Goal: Check status: Check status

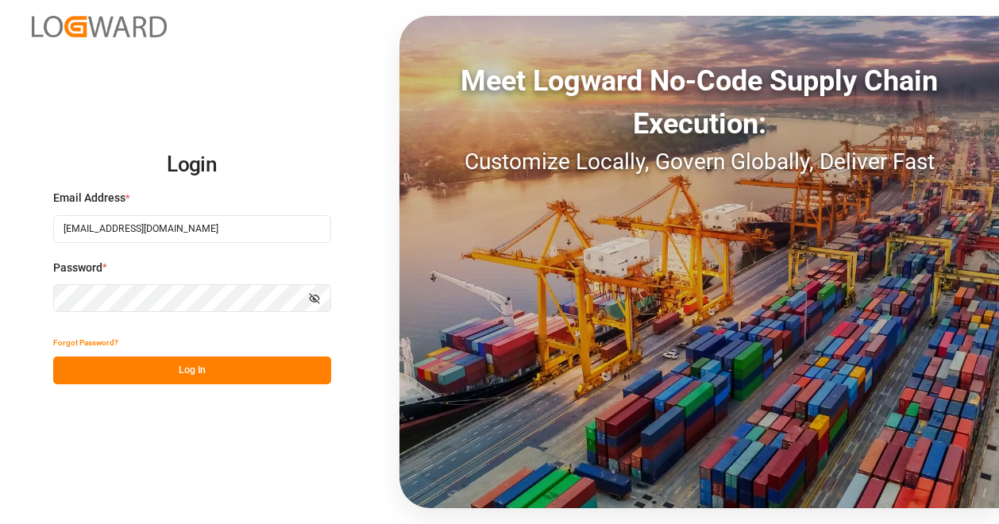
click at [356, 290] on div "Login Email Address * [EMAIL_ADDRESS][DOMAIN_NAME] Password * Show password For…" at bounding box center [499, 262] width 999 height 524
click at [316, 298] on icon "button" at bounding box center [314, 298] width 11 height 11
click at [264, 370] on button "Log In" at bounding box center [192, 370] width 278 height 28
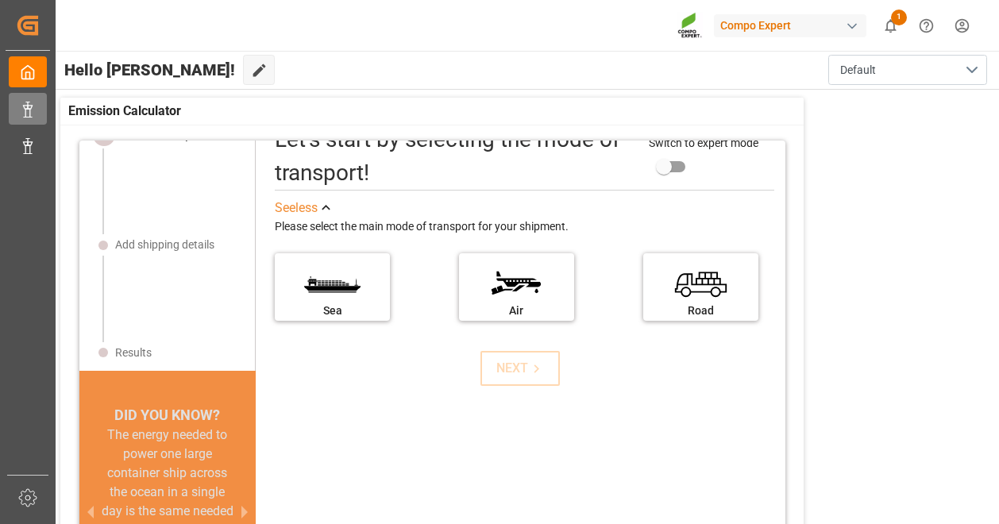
scroll to position [48, 0]
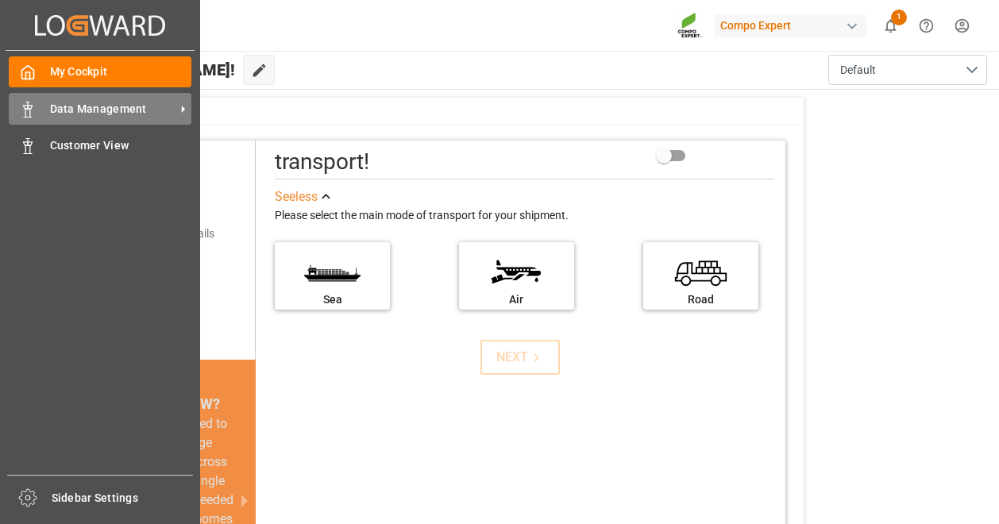
click at [160, 114] on span "Data Management" at bounding box center [112, 109] width 125 height 17
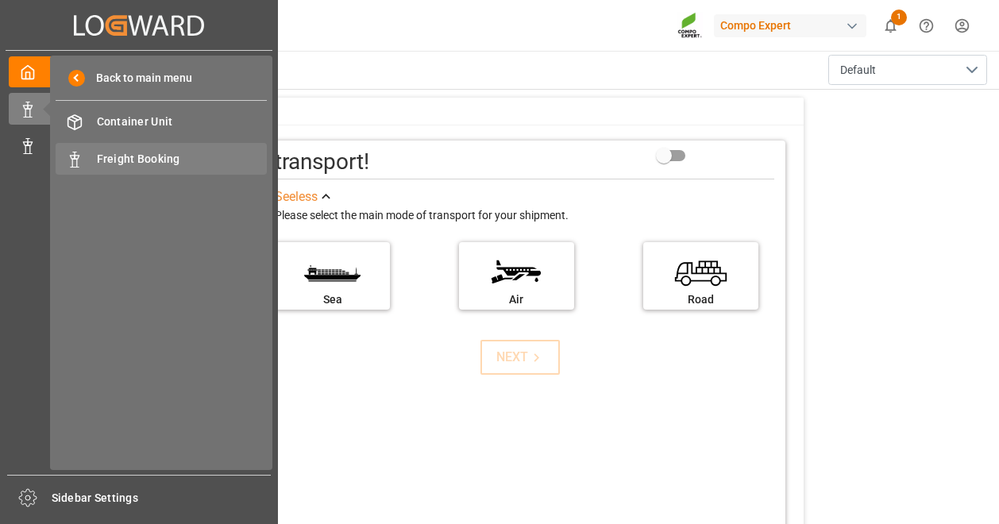
click at [75, 148] on div "Freight Booking Freight Booking" at bounding box center [161, 158] width 211 height 31
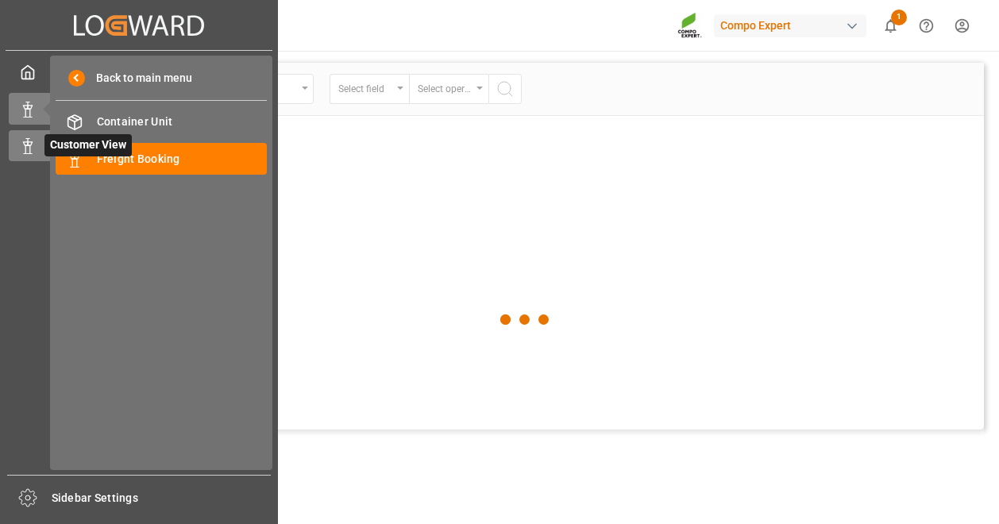
click at [37, 149] on div "Customer View Customer View" at bounding box center [139, 145] width 260 height 31
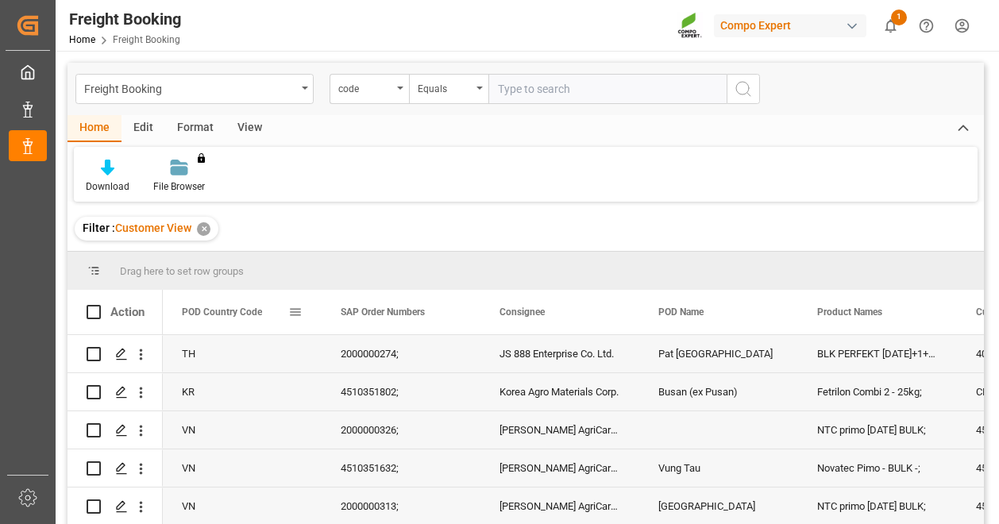
click at [308, 314] on div "POD Country Code" at bounding box center [242, 312] width 159 height 44
click at [299, 318] on span at bounding box center [295, 312] width 14 height 14
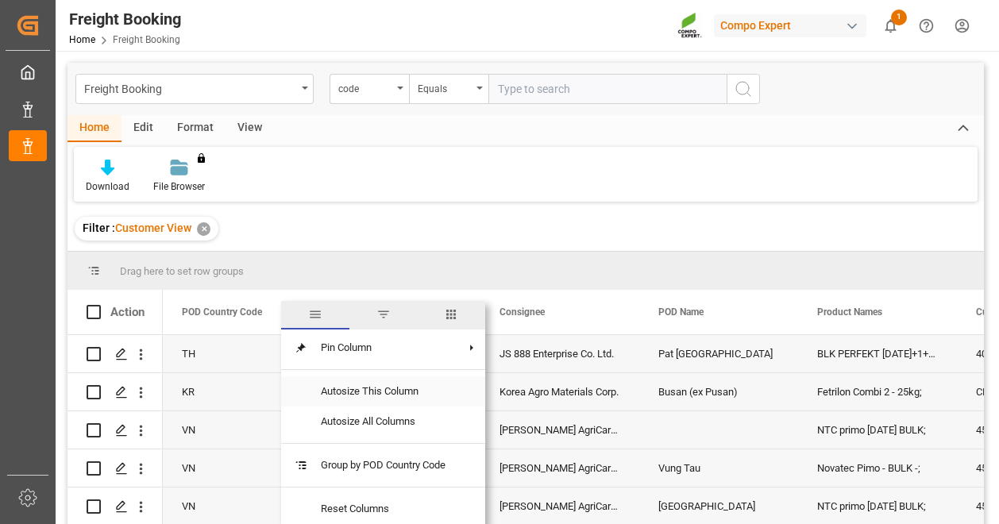
scroll to position [159, 0]
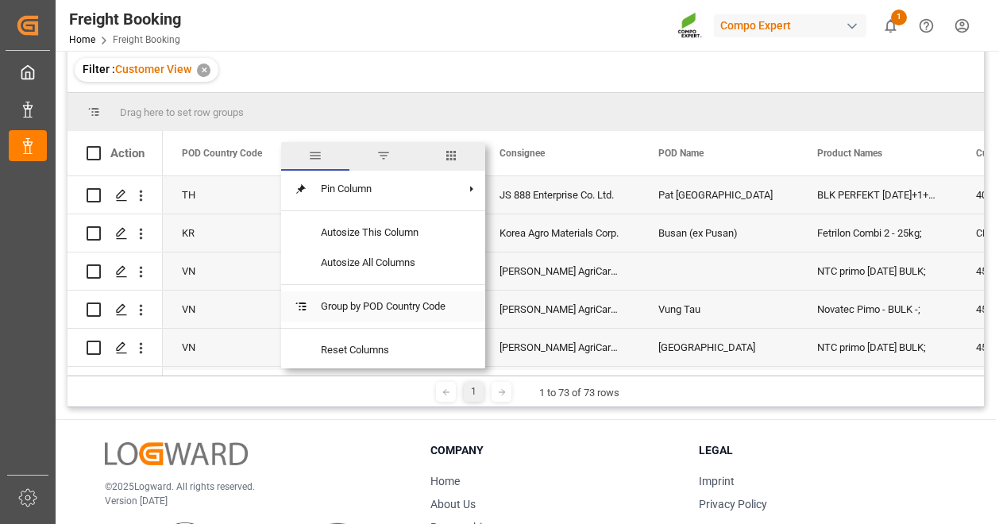
click at [438, 314] on span "Group by POD Country Code" at bounding box center [383, 306] width 150 height 30
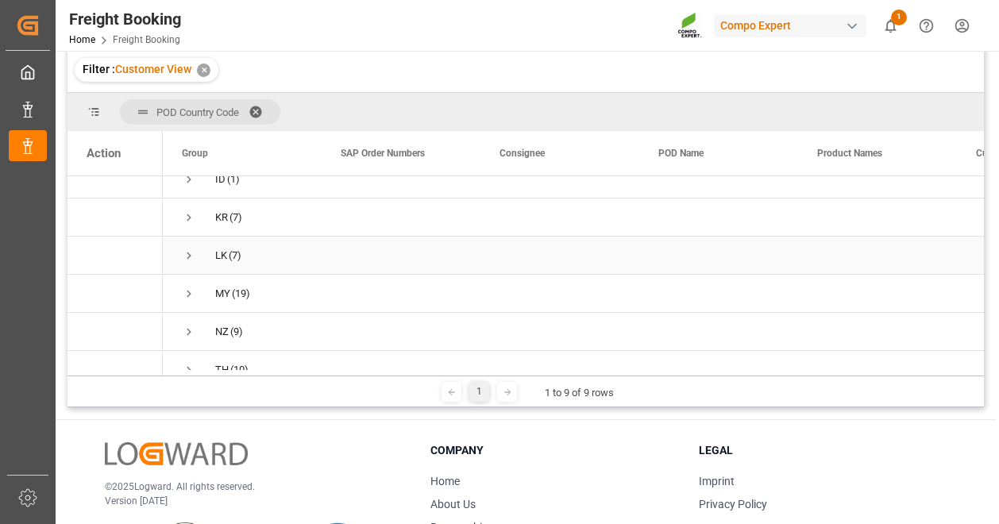
scroll to position [79, 0]
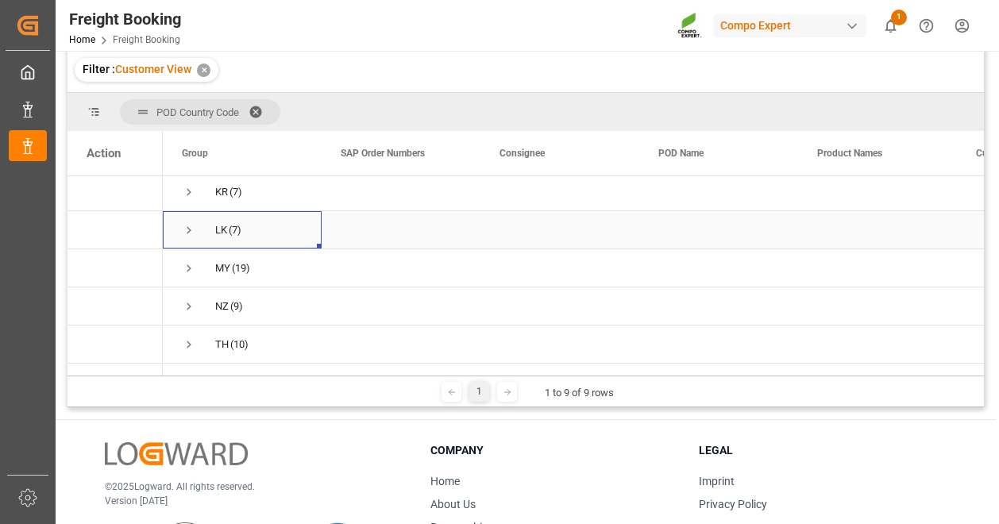
click at [210, 233] on span "LK (7)" at bounding box center [242, 230] width 121 height 36
click at [189, 228] on span "Press SPACE to select this row." at bounding box center [189, 230] width 14 height 14
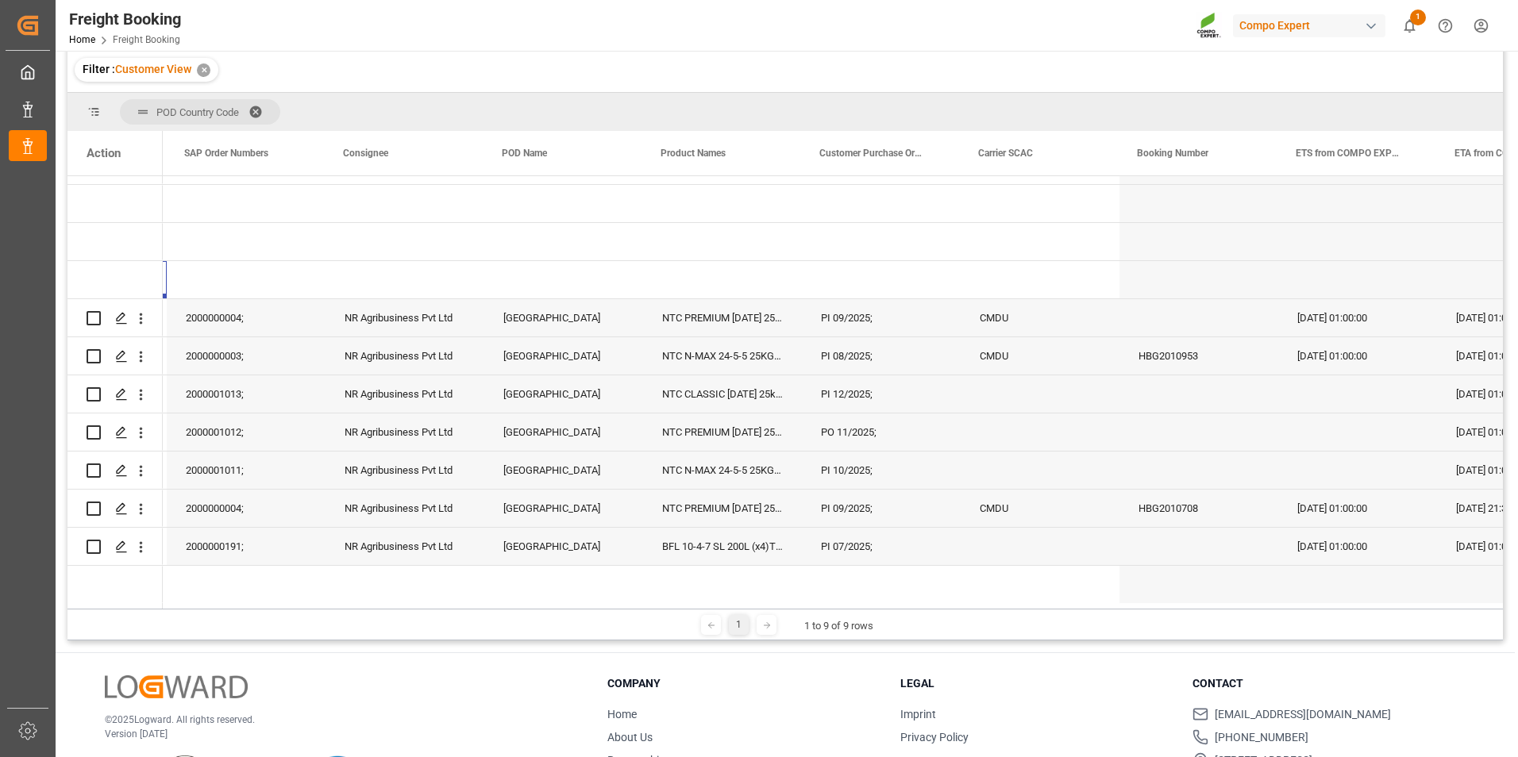
scroll to position [0, 156]
drag, startPoint x: 822, startPoint y: 612, endPoint x: 840, endPoint y: 612, distance: 18.3
click at [840, 523] on div "1 1 to 9 of 9 rows" at bounding box center [784, 625] width 1435 height 32
drag, startPoint x: 840, startPoint y: 612, endPoint x: 799, endPoint y: 595, distance: 44.1
click at [799, 523] on div "Press SPACE to select this row." at bounding box center [720, 584] width 159 height 37
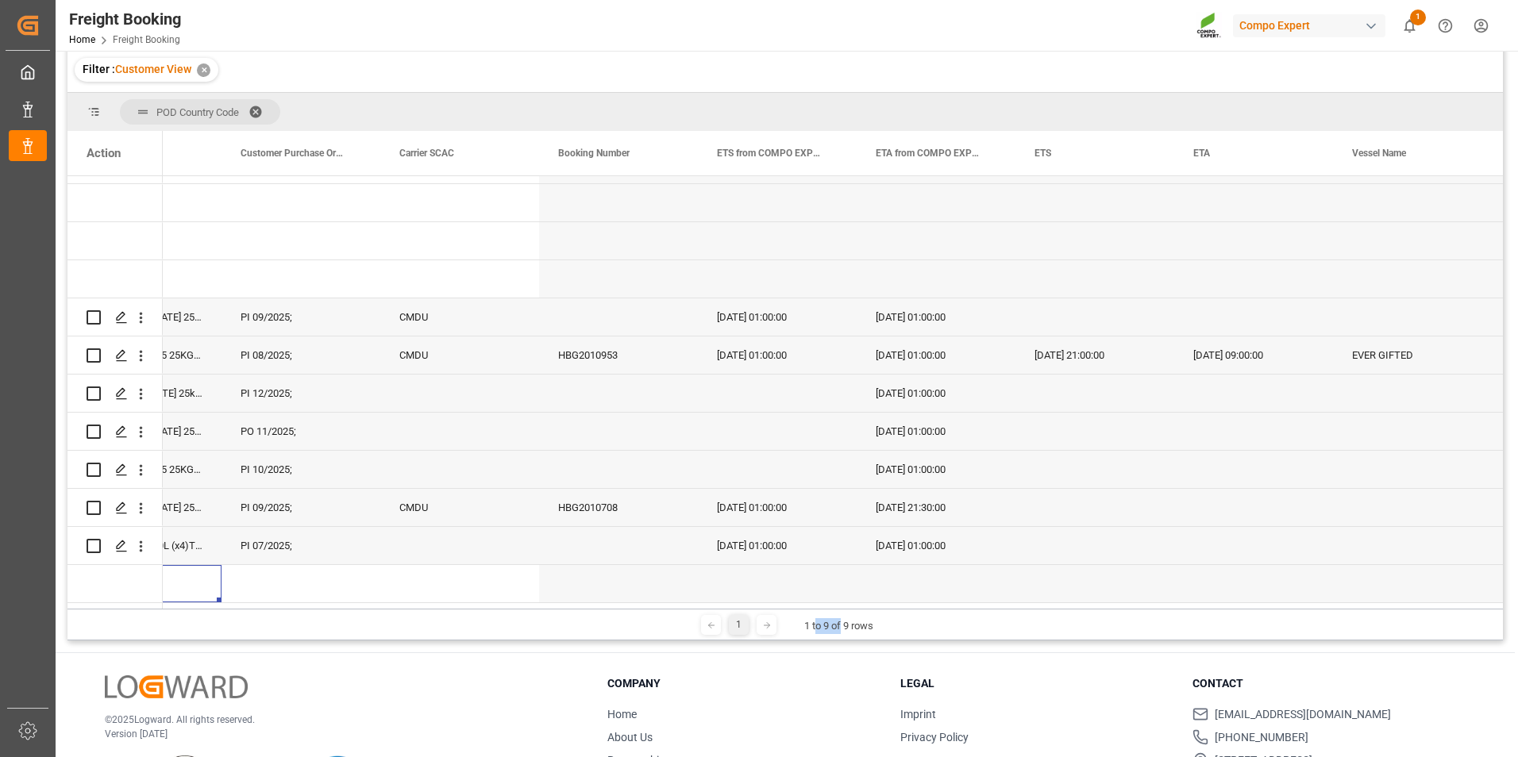
scroll to position [29, 0]
drag, startPoint x: 1092, startPoint y: 610, endPoint x: 1076, endPoint y: 609, distance: 16.0
click at [998, 523] on div "1 1 to 9 of 9 rows" at bounding box center [784, 625] width 1435 height 32
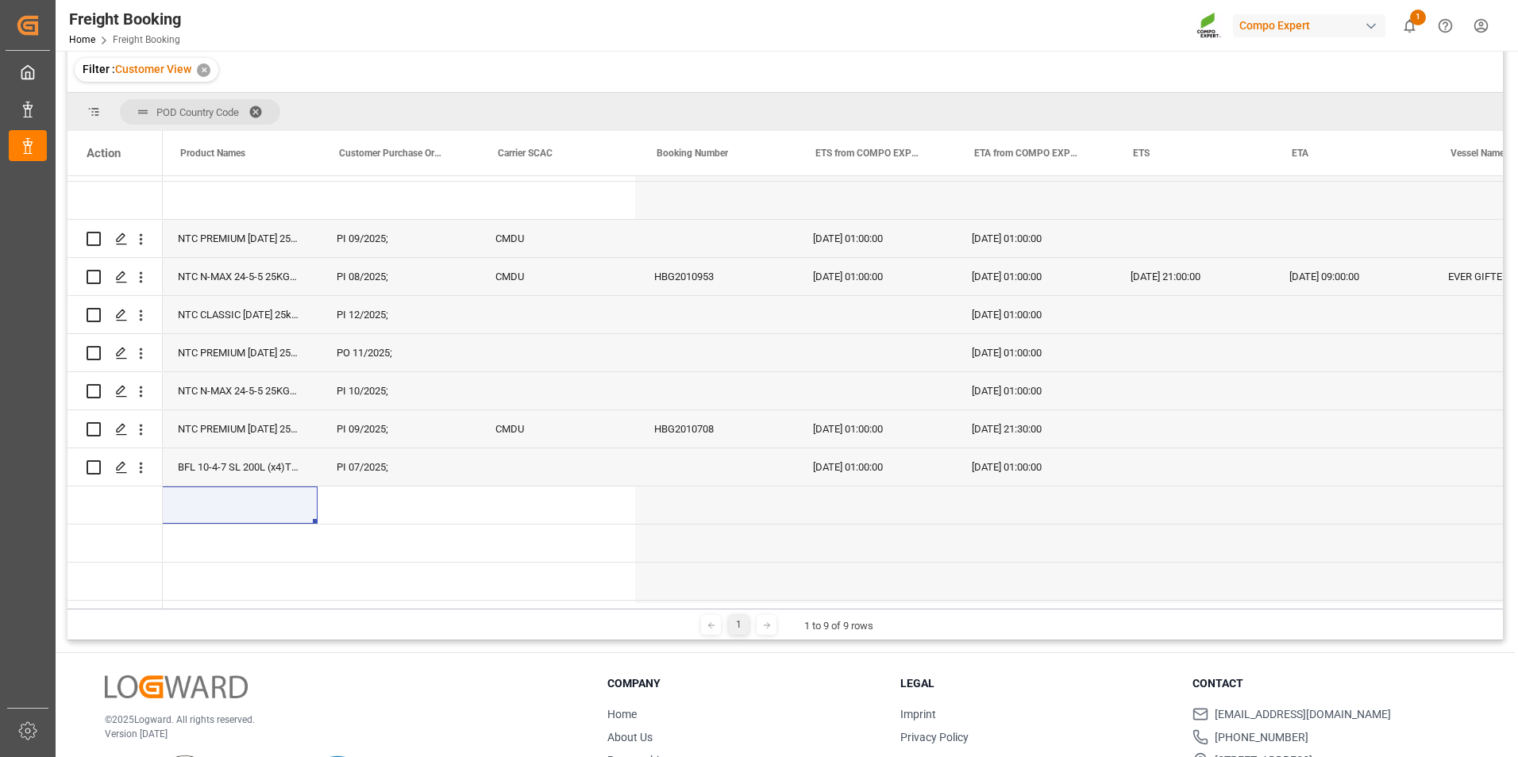
scroll to position [0, 642]
click at [998, 144] on div "ETA from COMPO EXPERT" at bounding box center [1022, 153] width 106 height 44
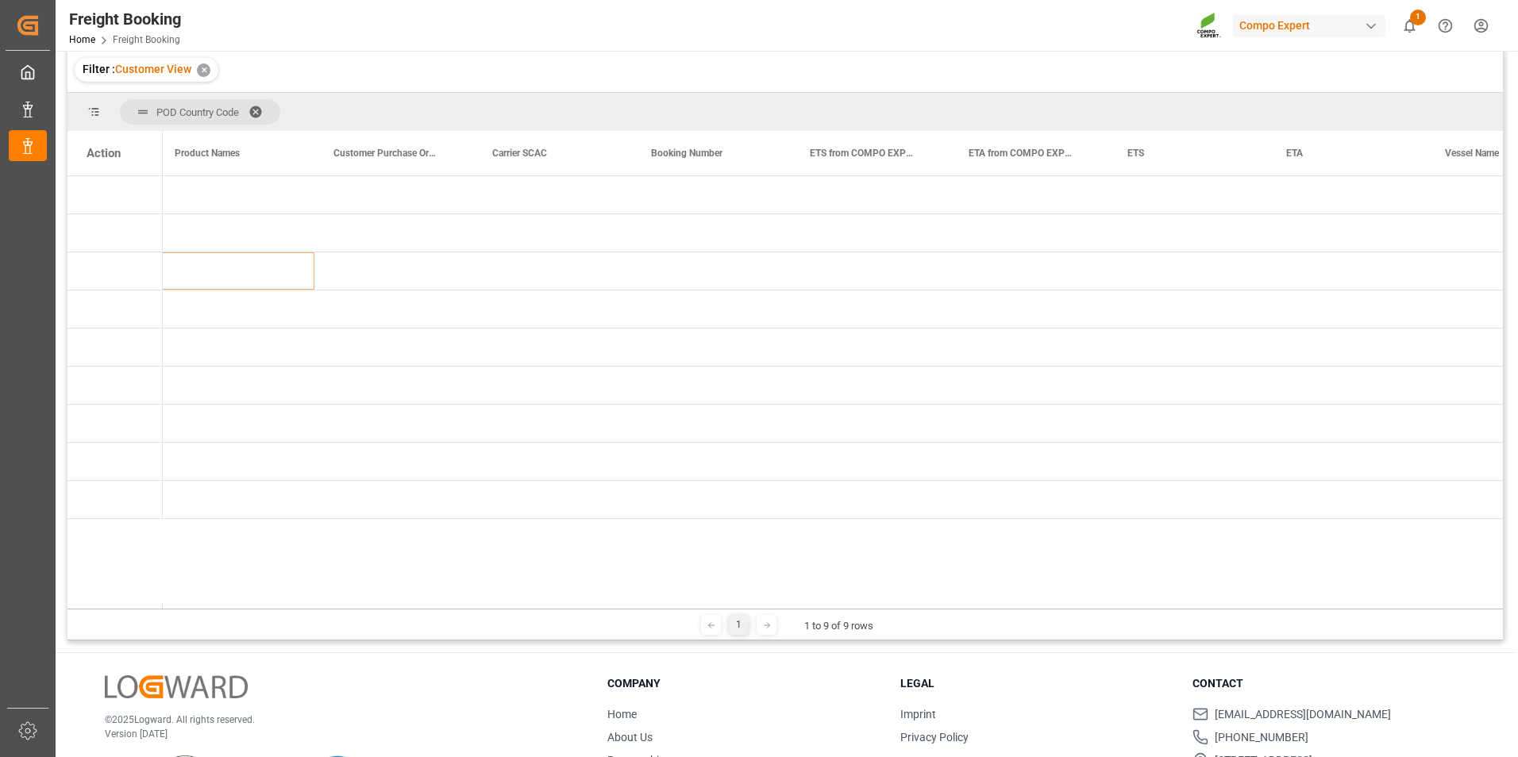
drag, startPoint x: 680, startPoint y: 610, endPoint x: 607, endPoint y: 615, distance: 73.2
click at [607, 523] on div "1 1 to 9 of 9 rows" at bounding box center [784, 625] width 1435 height 32
drag, startPoint x: 613, startPoint y: 611, endPoint x: 321, endPoint y: 607, distance: 292.2
click at [321, 523] on div "POD Country Code Drag here to set column labels Action POD Name Product Names" at bounding box center [784, 367] width 1435 height 548
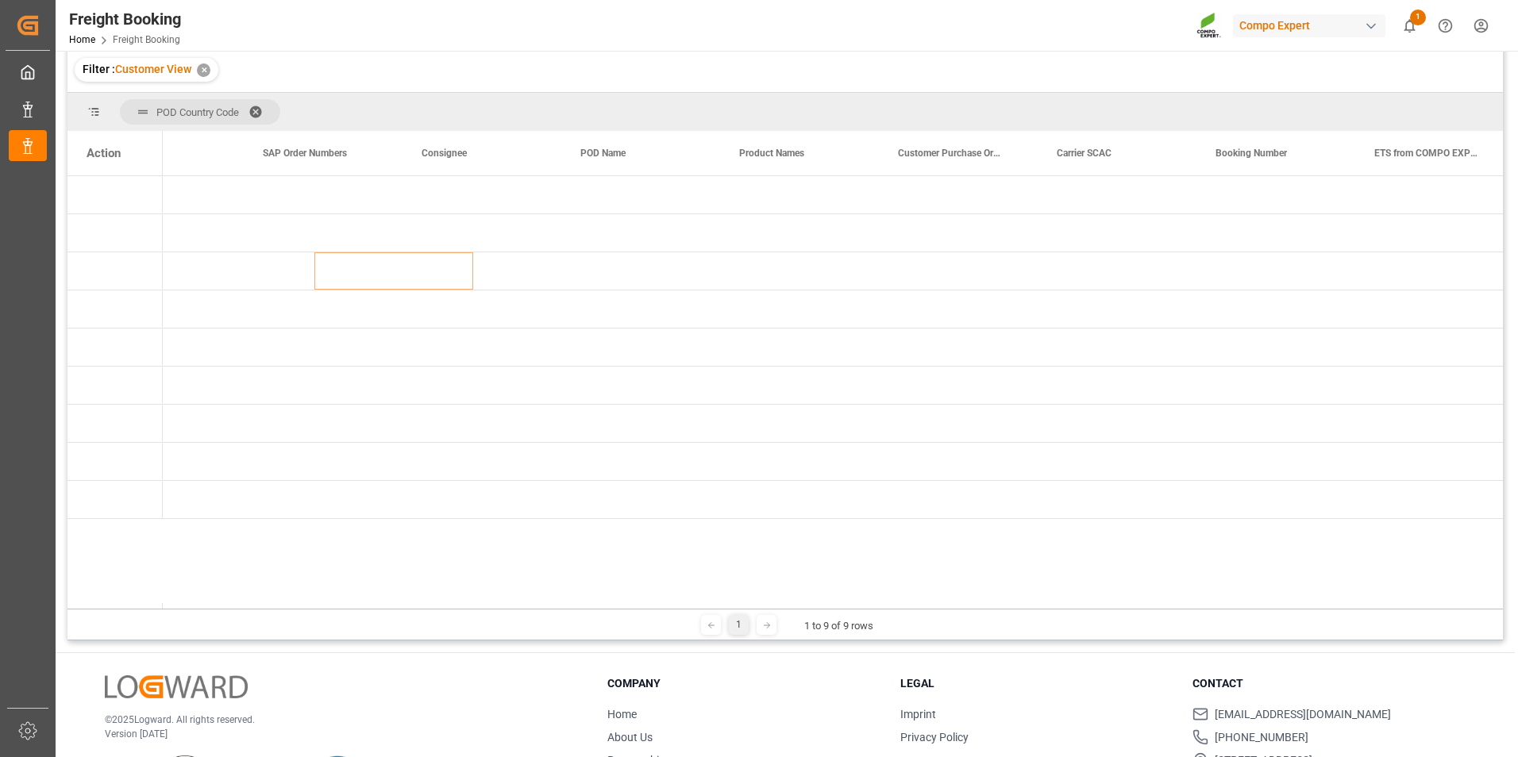
scroll to position [0, 0]
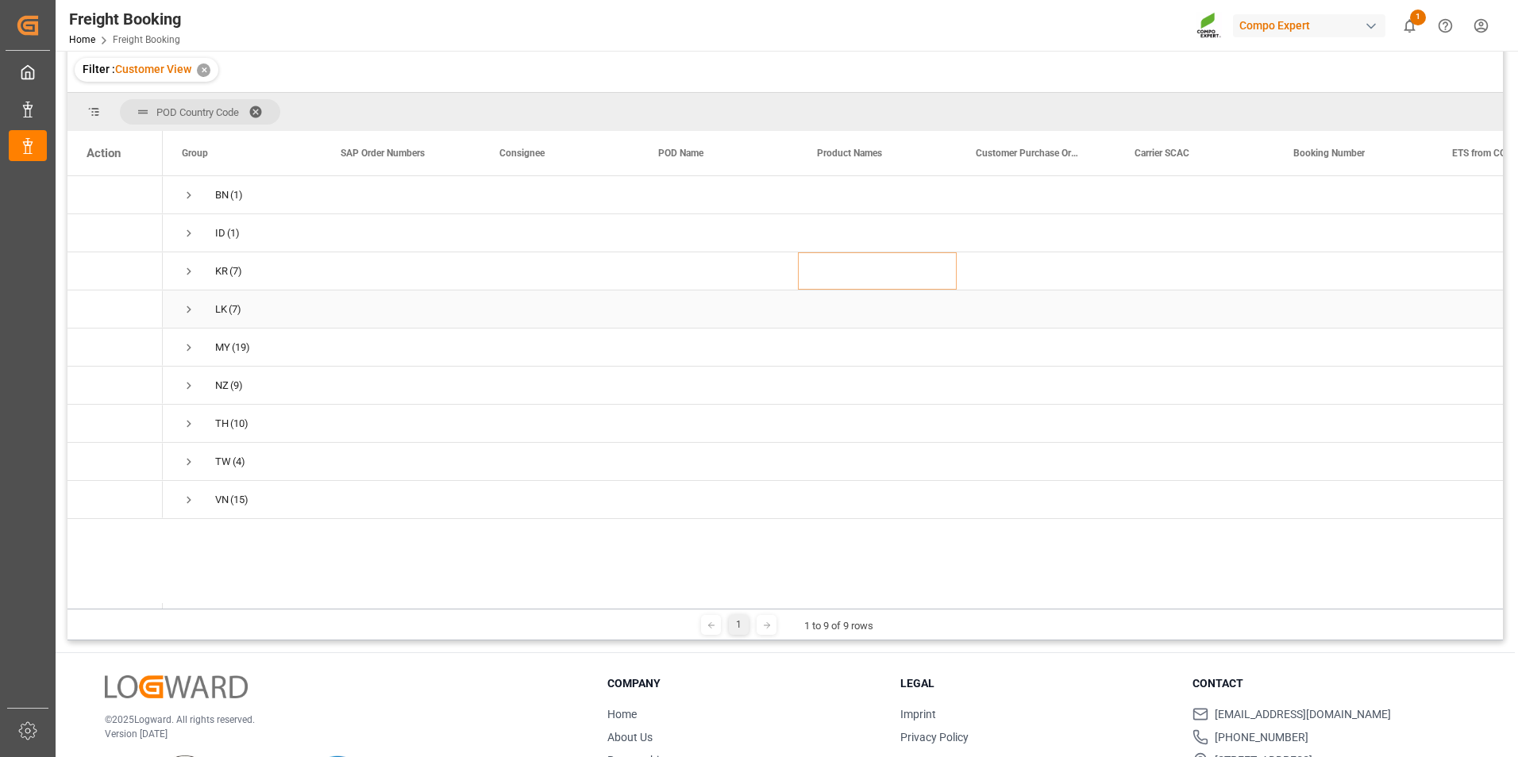
click at [242, 314] on span "LK (7)" at bounding box center [242, 309] width 121 height 36
click at [184, 310] on span "Press SPACE to select this row." at bounding box center [189, 309] width 14 height 14
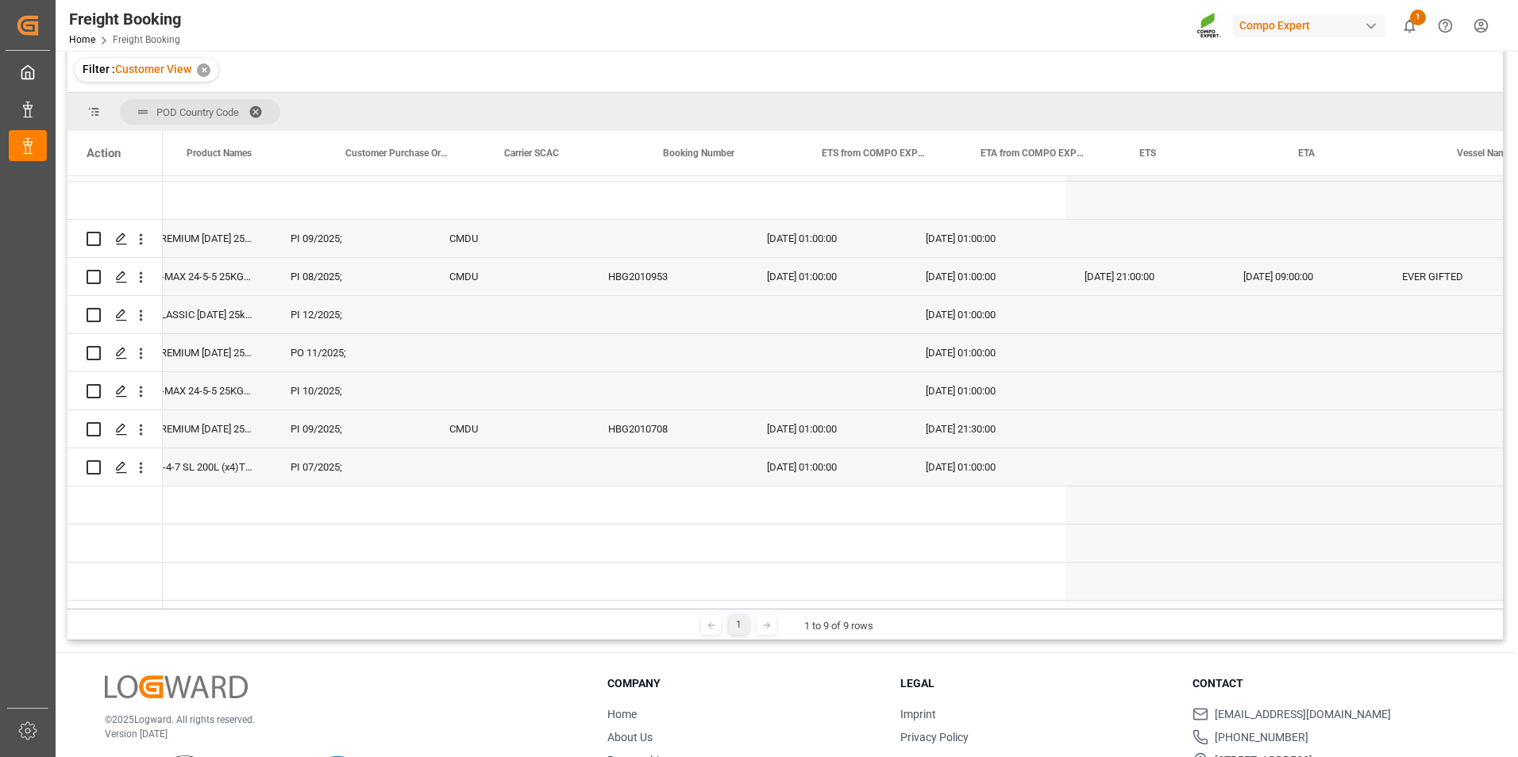
scroll to position [0, 630]
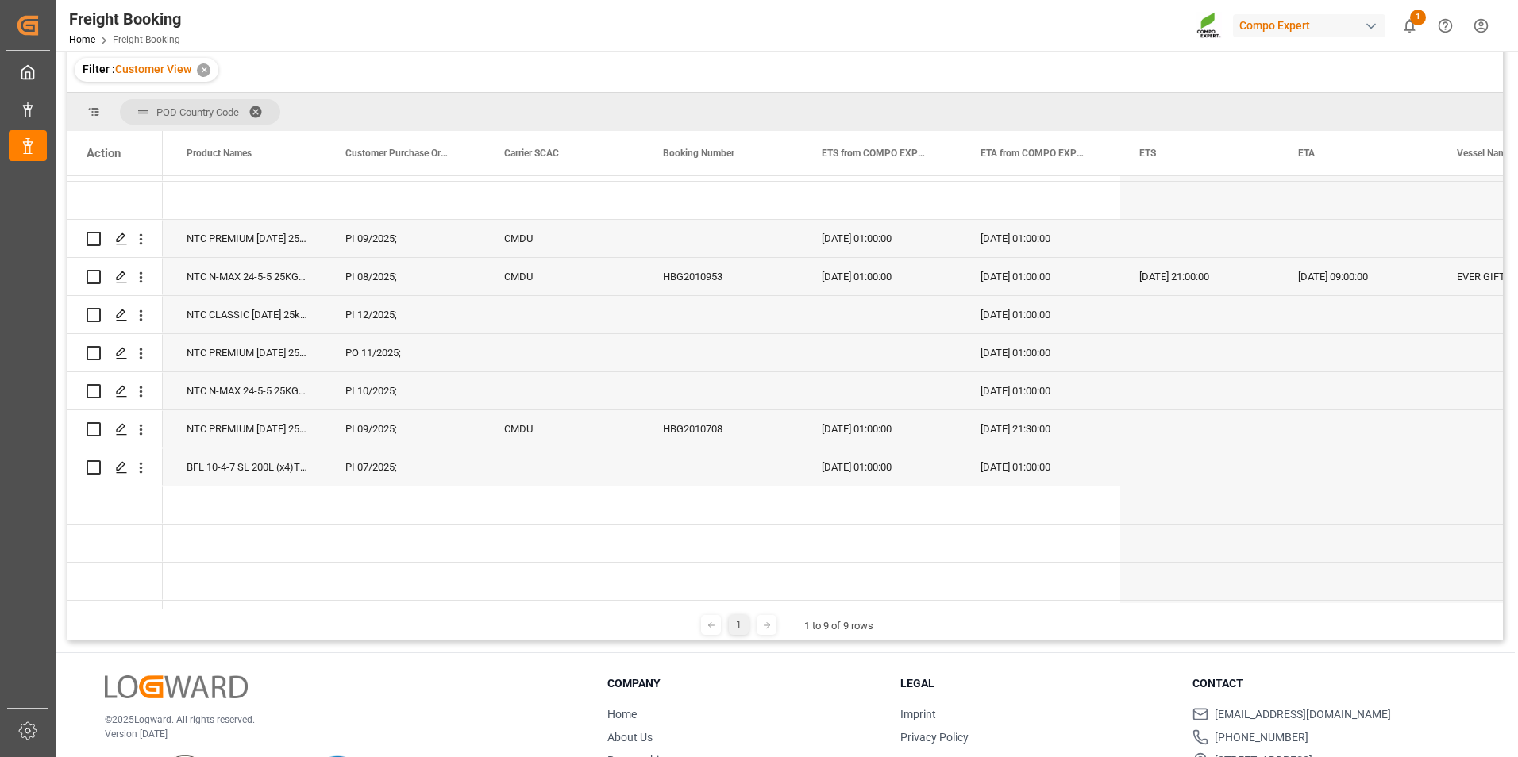
drag, startPoint x: 664, startPoint y: 609, endPoint x: 599, endPoint y: 610, distance: 65.1
click at [599, 523] on div "1 1 to 9 of 9 rows" at bounding box center [784, 625] width 1435 height 32
drag, startPoint x: 602, startPoint y: 614, endPoint x: 566, endPoint y: 619, distance: 36.2
click at [566, 523] on div "1 1 to 9 of 9 rows" at bounding box center [784, 625] width 1435 height 32
drag, startPoint x: 566, startPoint y: 612, endPoint x: 554, endPoint y: 612, distance: 11.9
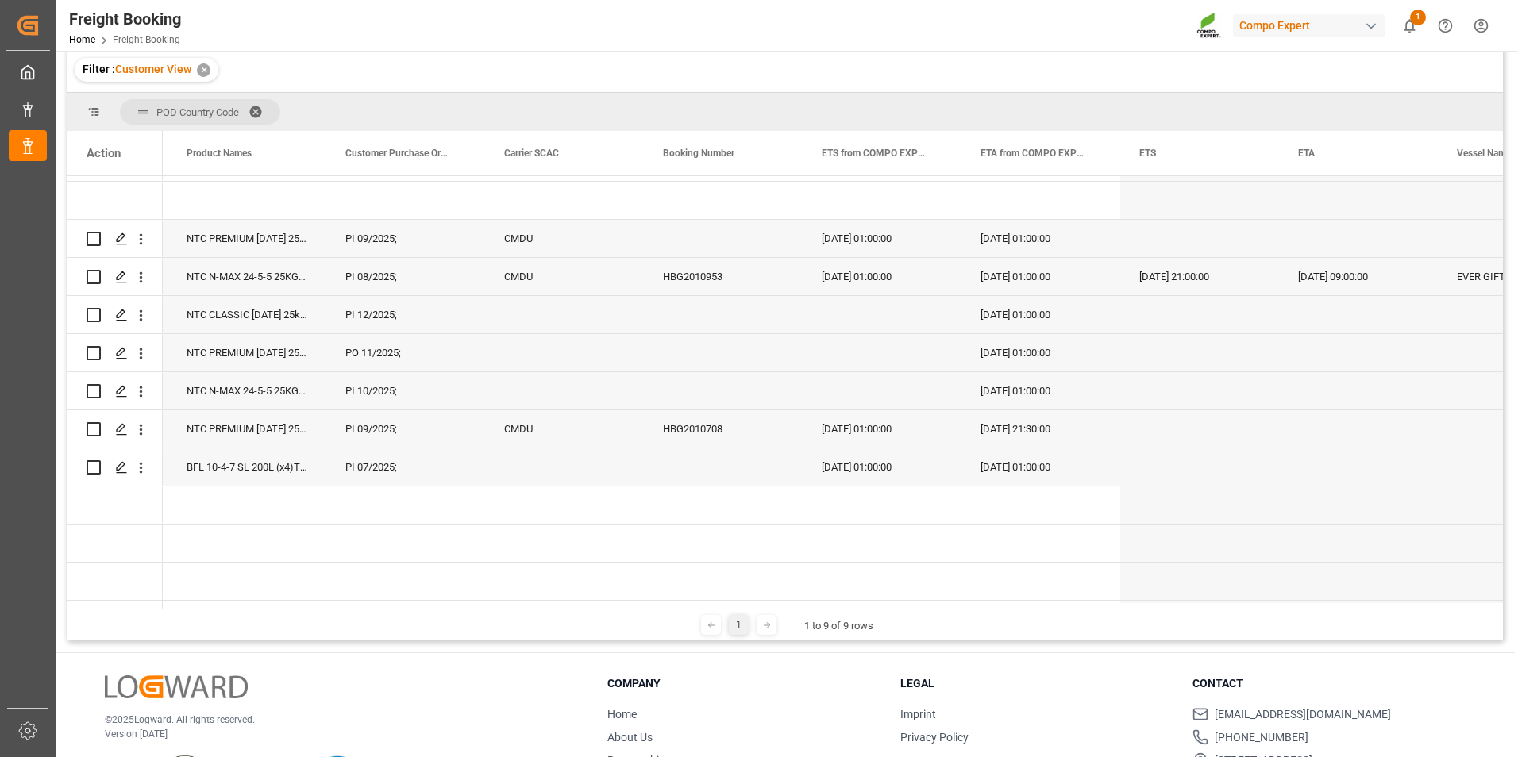
click at [554, 523] on div "1 1 to 9 of 9 rows" at bounding box center [784, 625] width 1435 height 32
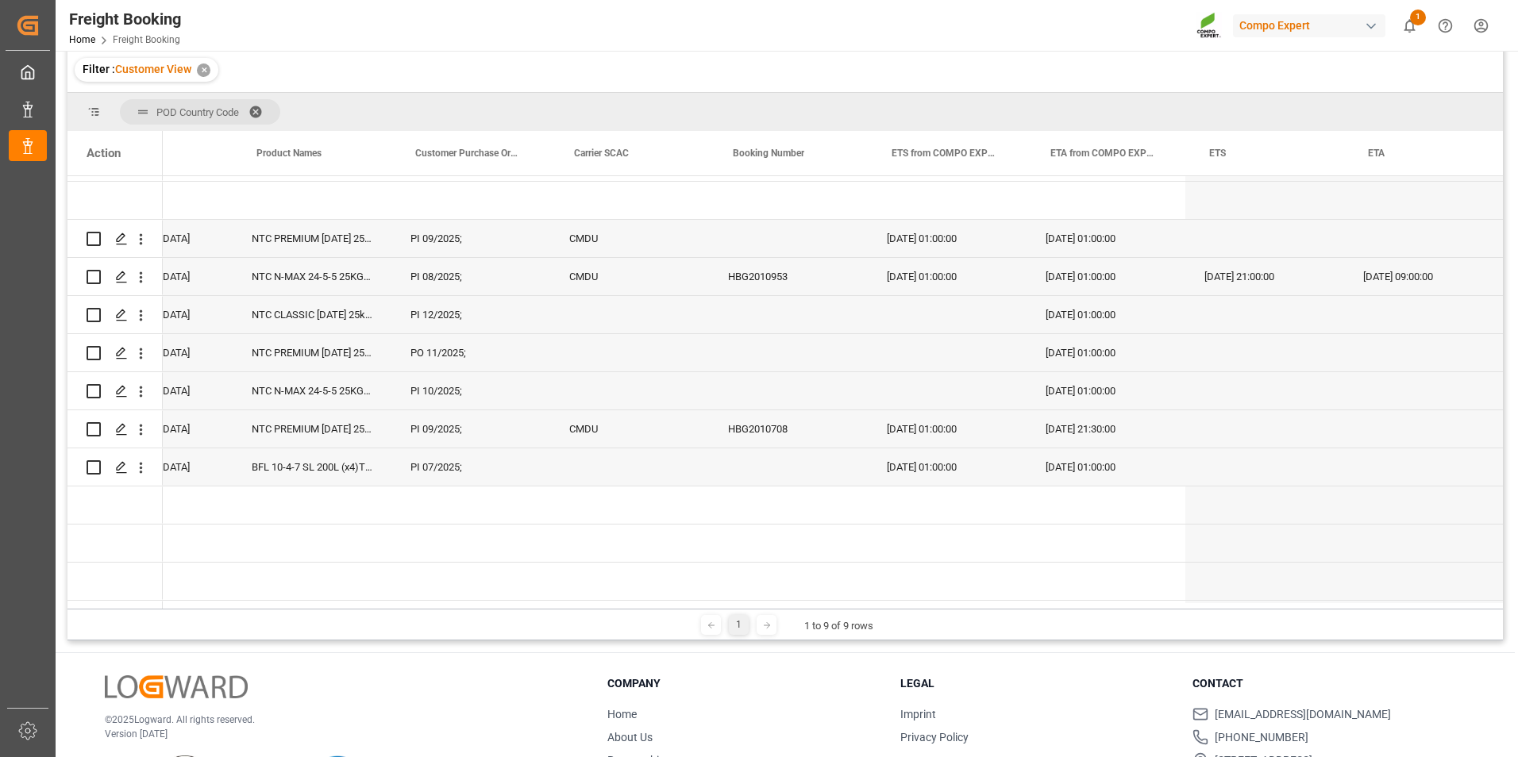
scroll to position [0, 560]
click at [509, 386] on div "PI 10/2025;" at bounding box center [475, 390] width 159 height 37
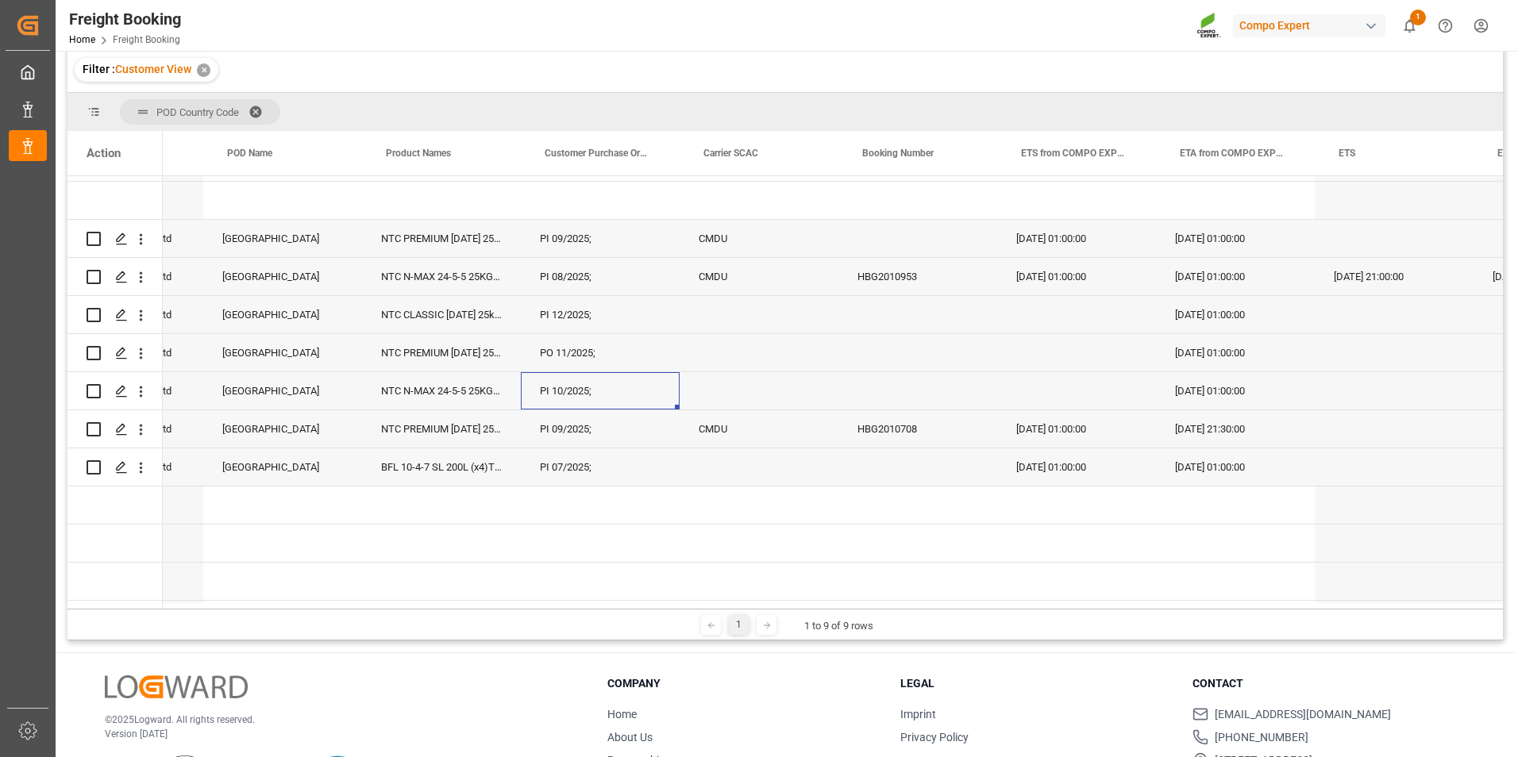
scroll to position [0, 431]
drag, startPoint x: 1092, startPoint y: 610, endPoint x: 1007, endPoint y: 619, distance: 84.6
click at [998, 523] on div "1 1 to 9 of 9 rows" at bounding box center [784, 625] width 1435 height 32
drag, startPoint x: 1030, startPoint y: 618, endPoint x: 975, endPoint y: 626, distance: 55.5
click at [975, 523] on div "1 1 to 9 of 9 rows" at bounding box center [784, 625] width 1435 height 32
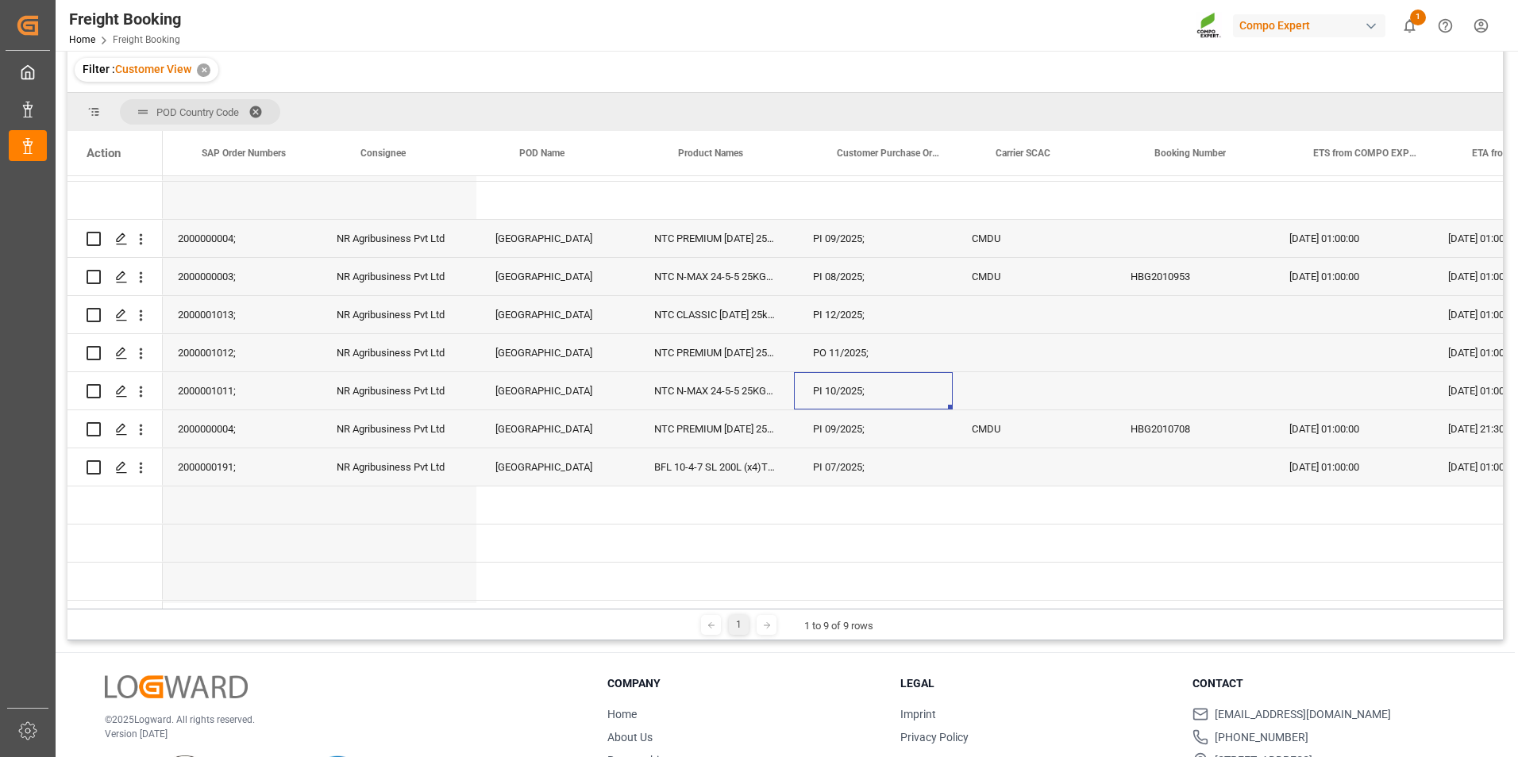
scroll to position [0, 117]
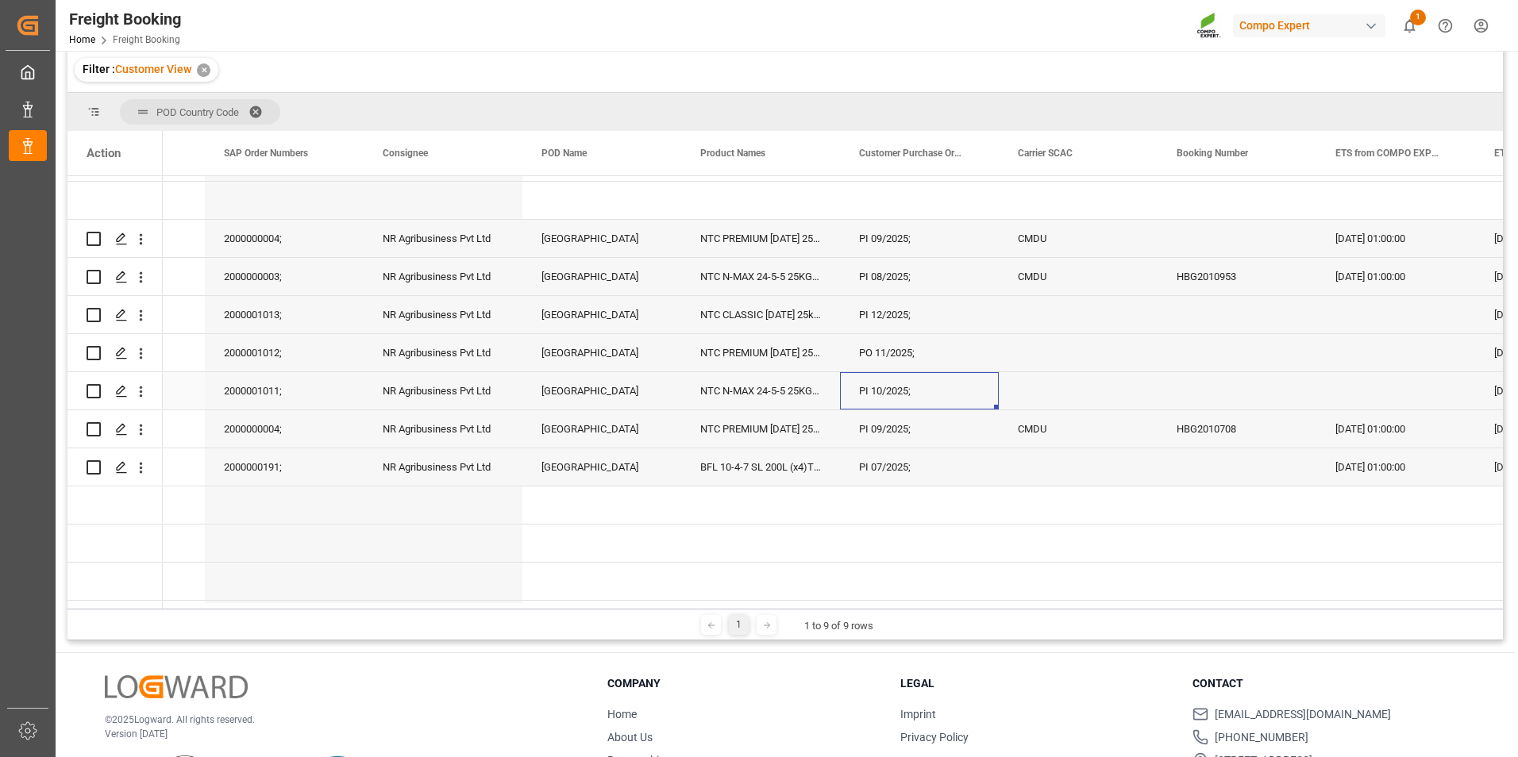
click at [767, 391] on div "NTC N-MAX 24-5-5 25KG (x42) INT;" at bounding box center [760, 390] width 159 height 37
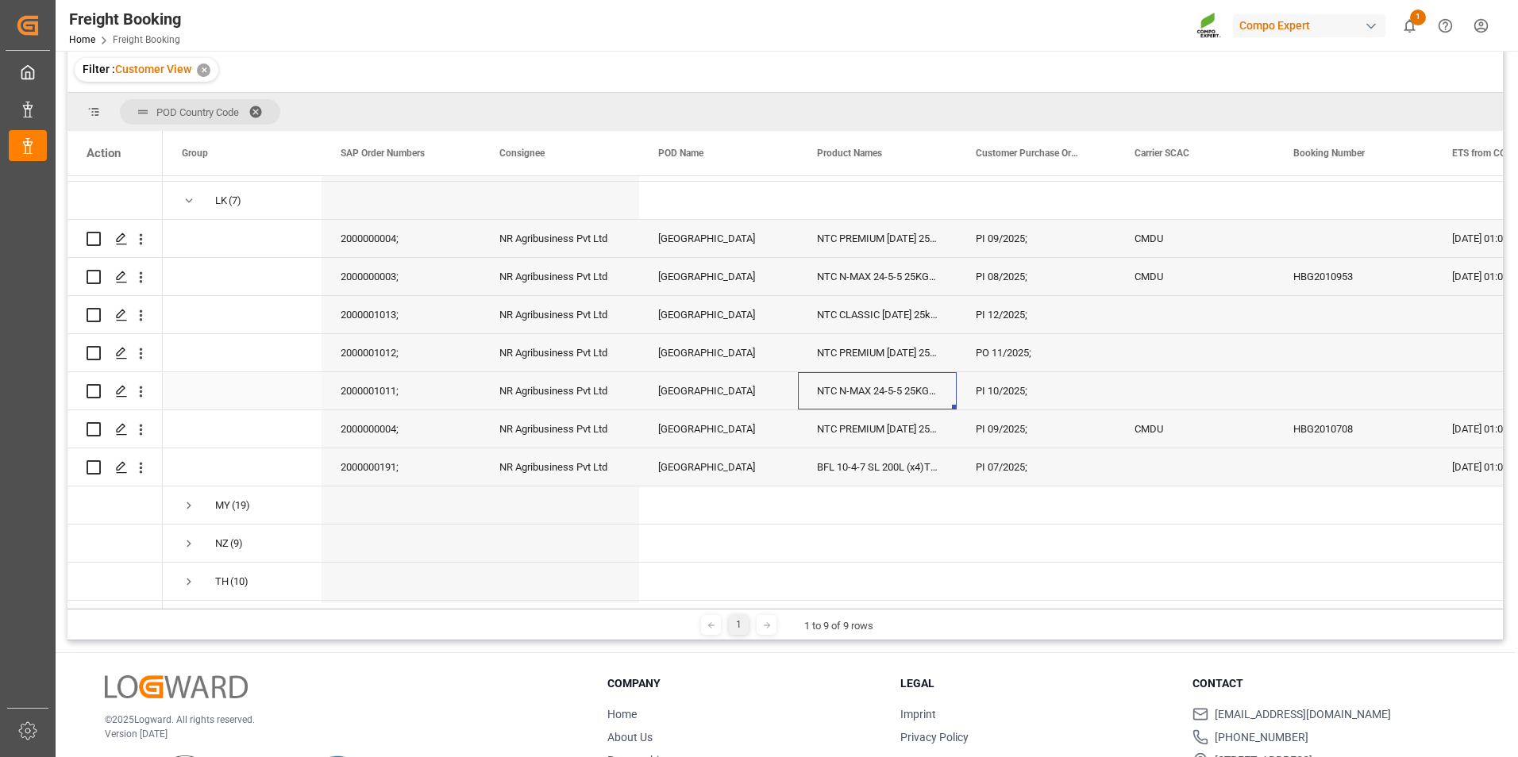
click at [375, 387] on div "2000001011;" at bounding box center [401, 390] width 159 height 37
click at [526, 390] on div "NR Agribusiness Pvt Ltd" at bounding box center [559, 390] width 159 height 37
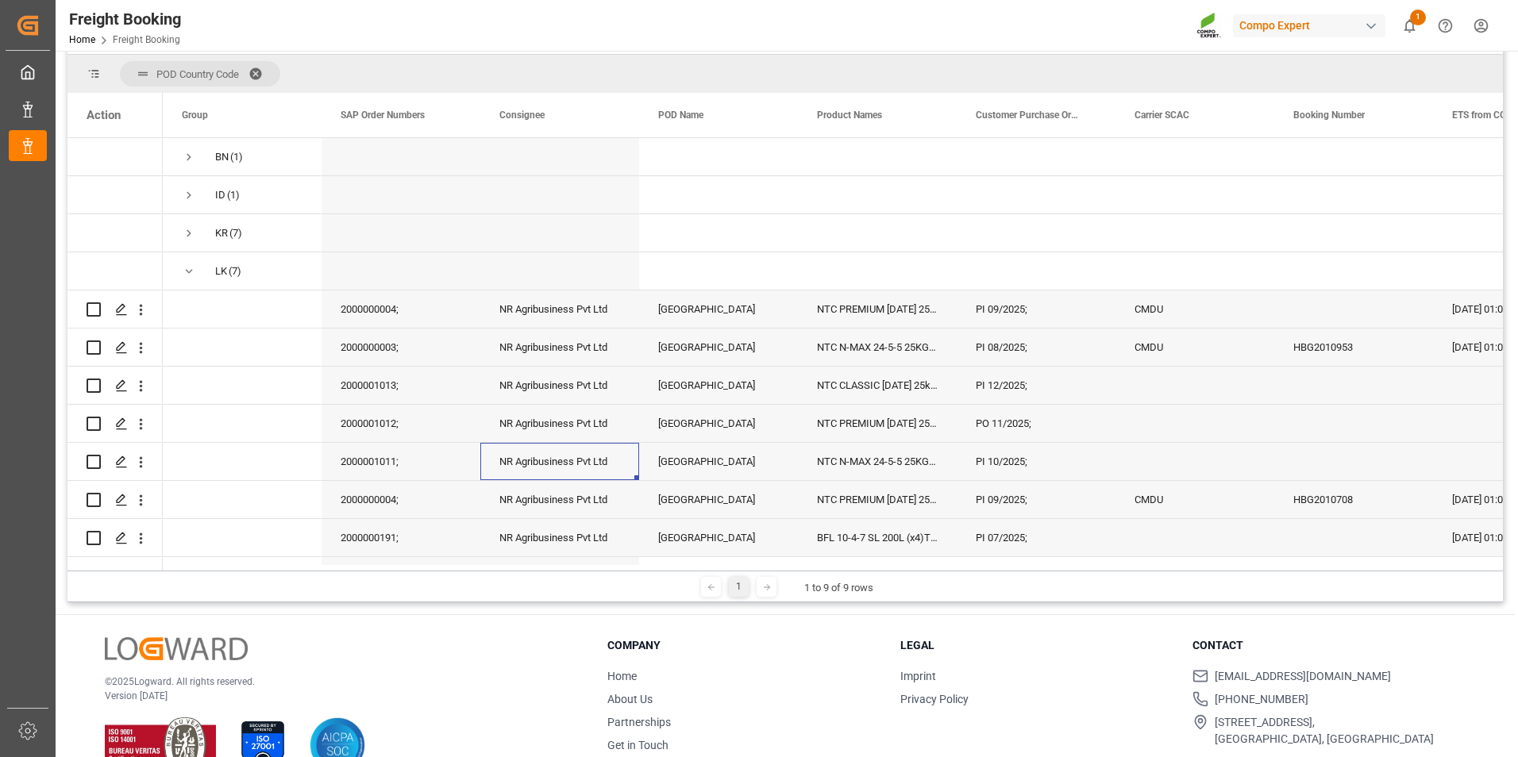
scroll to position [235, 0]
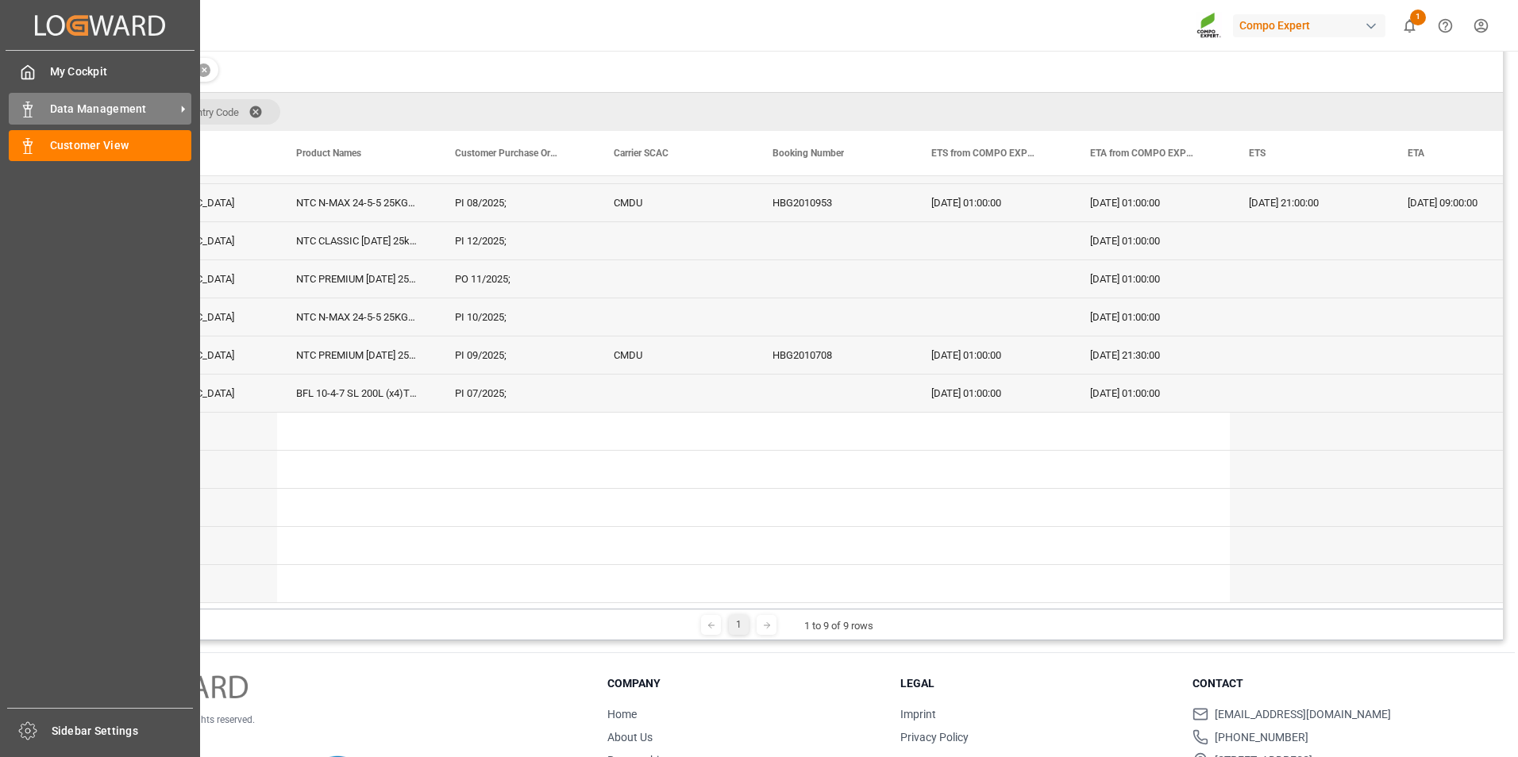
click at [144, 110] on span "Data Management" at bounding box center [112, 109] width 125 height 17
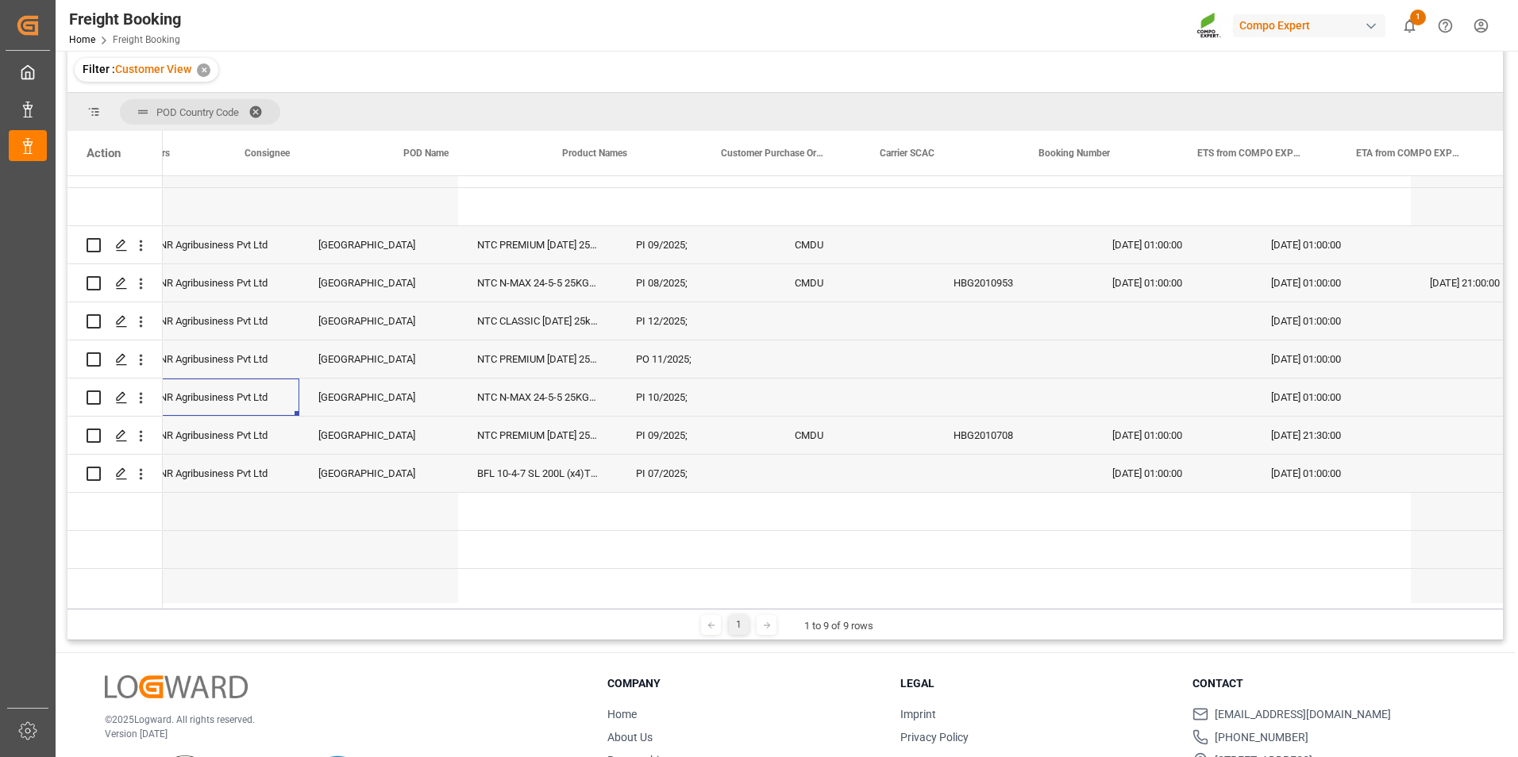
scroll to position [0, 255]
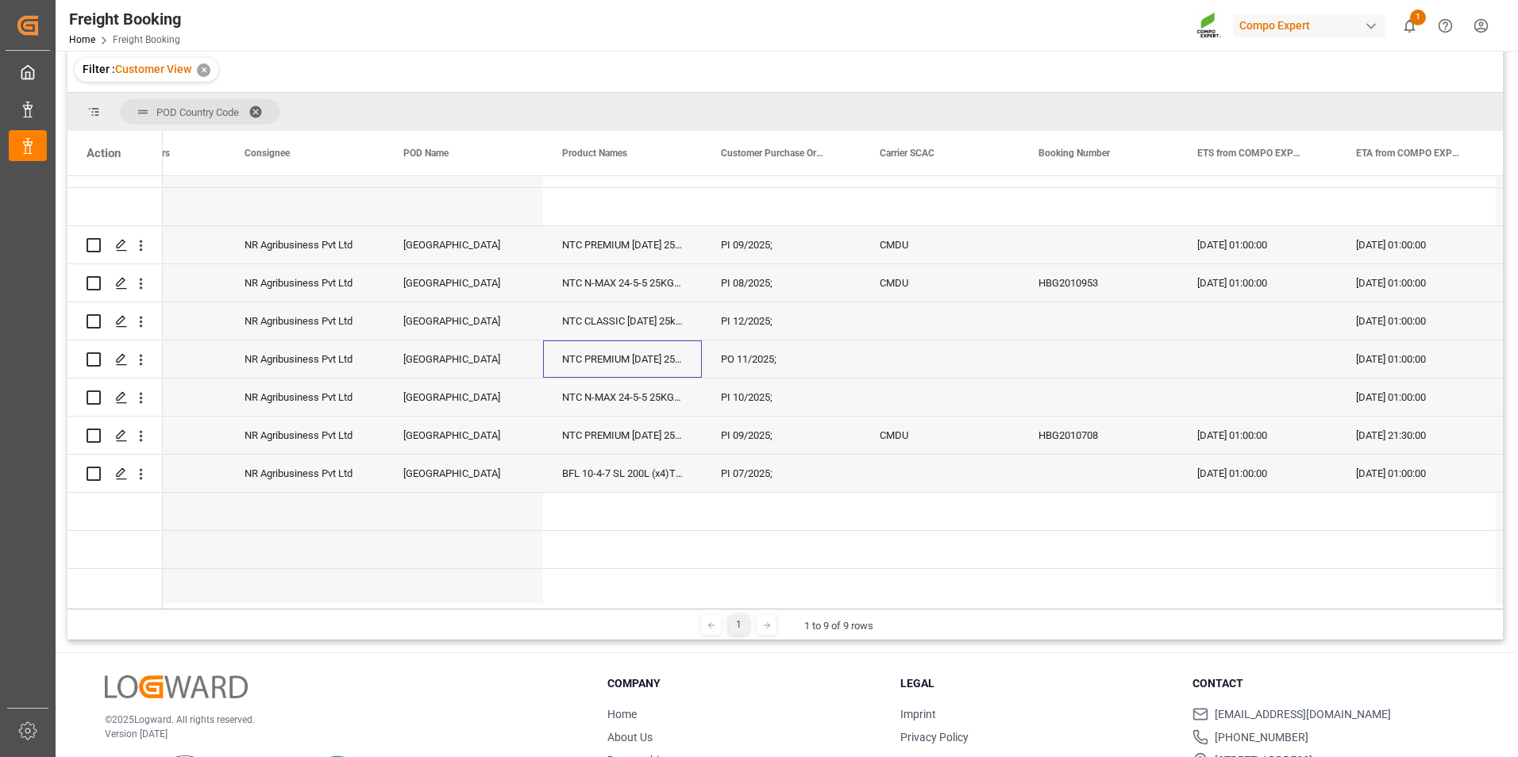
click at [580, 343] on div "NTC PREMIUM [DATE] 25kg (x42) INT;" at bounding box center [622, 359] width 159 height 37
click at [573, 357] on div "NTC PREMIUM [DATE] 25kg (x42) INT;" at bounding box center [622, 359] width 159 height 37
click at [418, 372] on div "[GEOGRAPHIC_DATA]" at bounding box center [463, 359] width 159 height 37
click at [266, 370] on div "NR Agribusiness Pvt Ltd" at bounding box center [304, 359] width 159 height 37
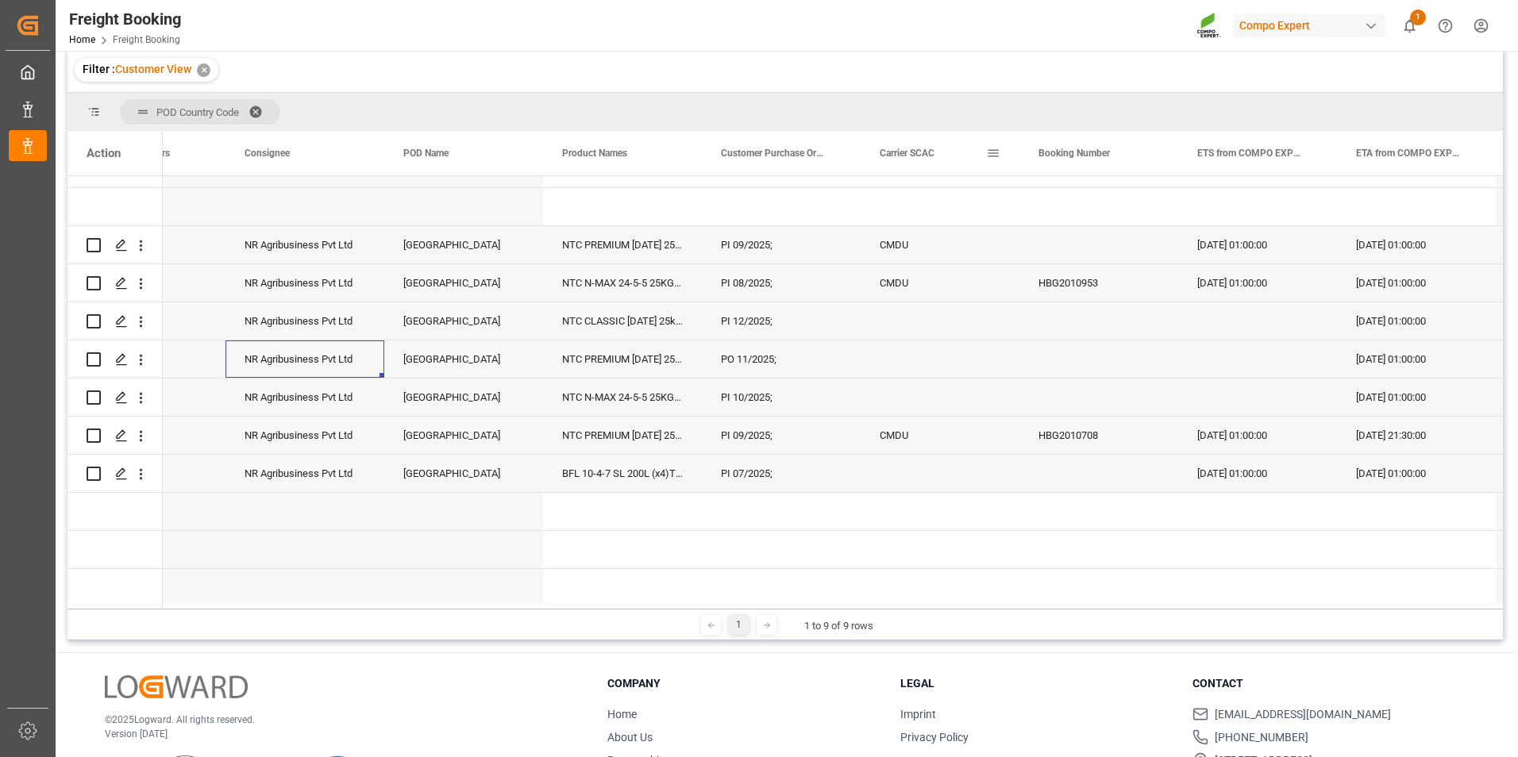
click at [919, 157] on span "Carrier SCAC" at bounding box center [907, 153] width 55 height 11
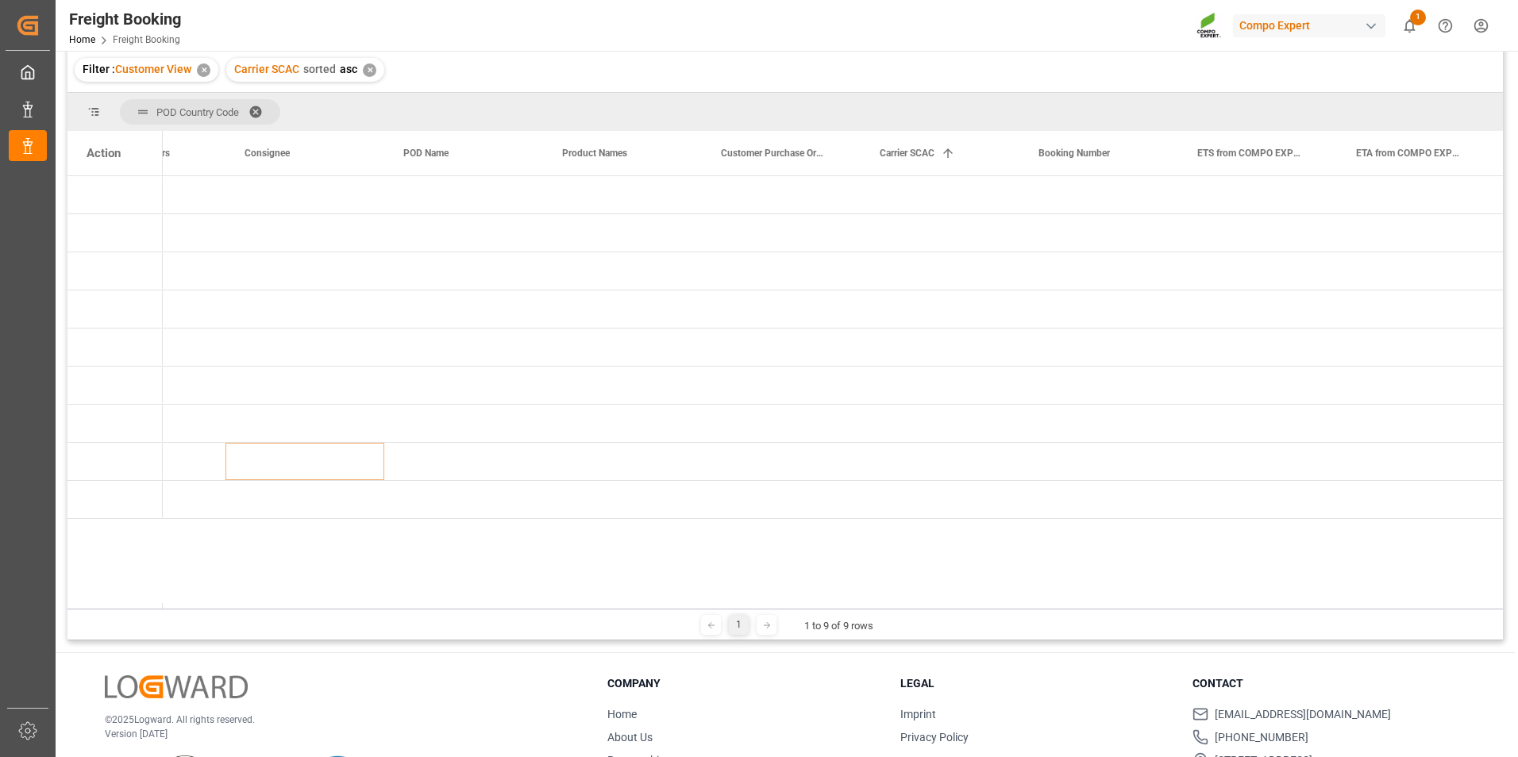
drag, startPoint x: 1106, startPoint y: 605, endPoint x: 1184, endPoint y: 604, distance: 77.8
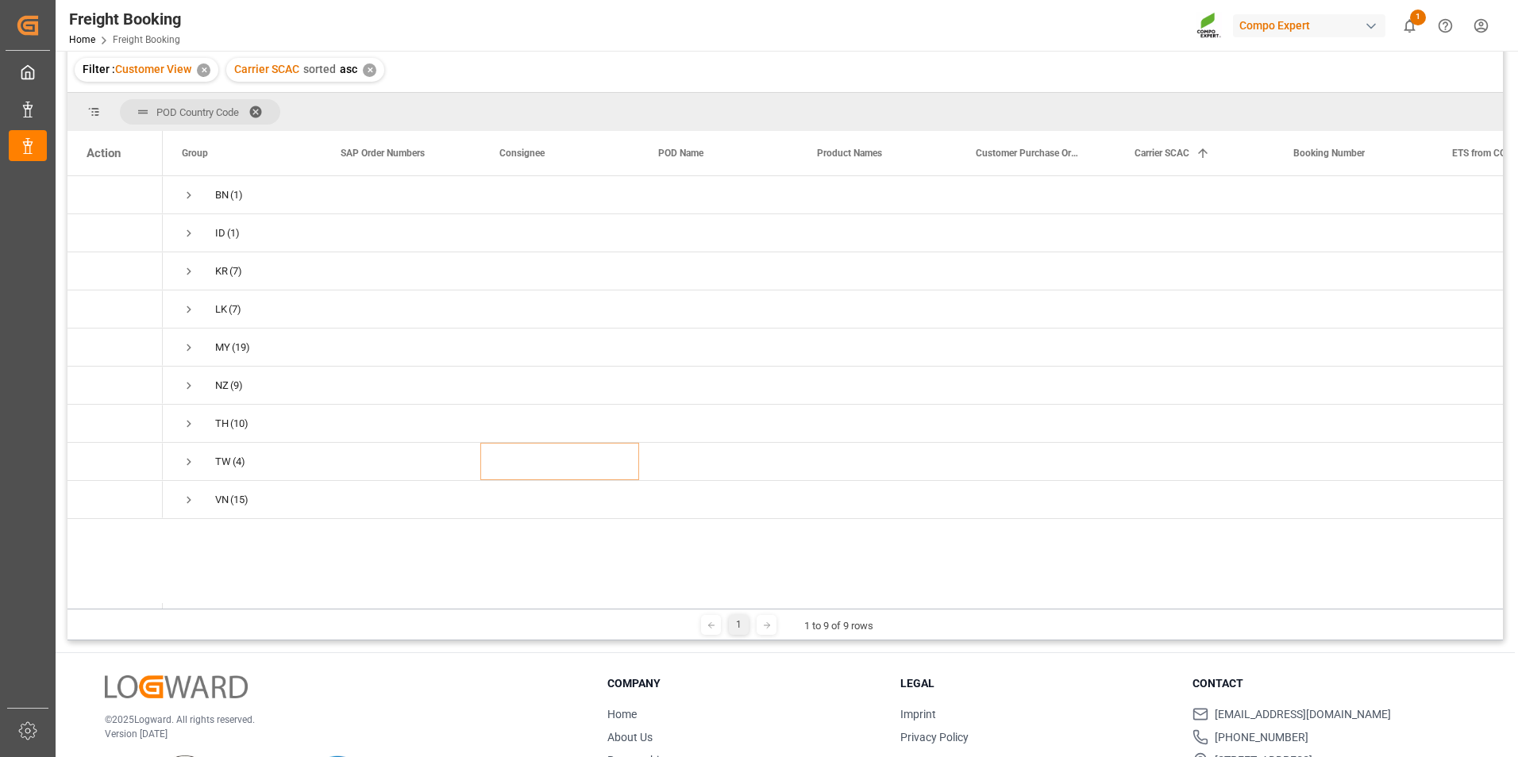
click at [658, 523] on div "1 1 to 9 of 9 rows" at bounding box center [784, 625] width 1435 height 32
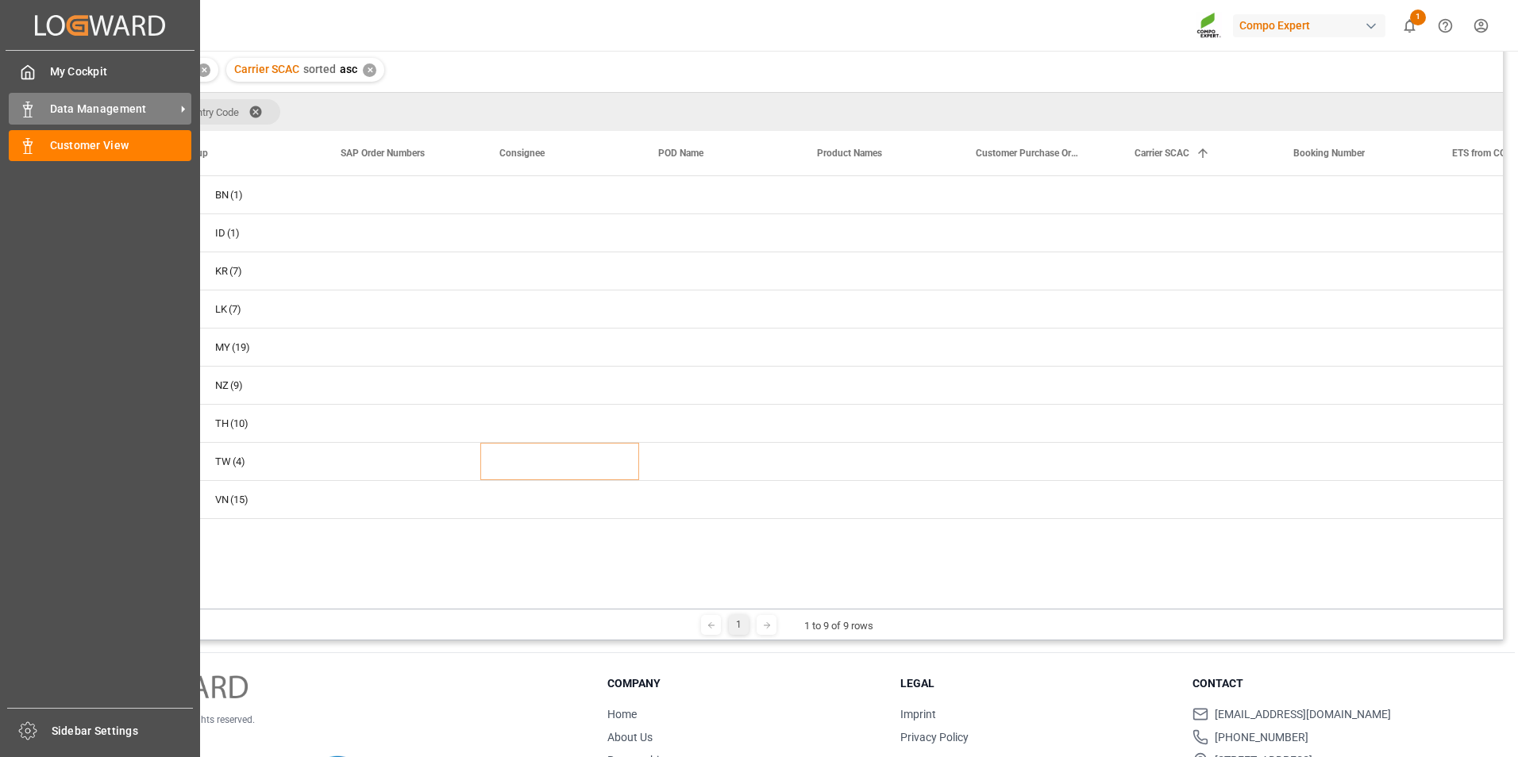
click at [109, 111] on span "Data Management" at bounding box center [112, 109] width 125 height 17
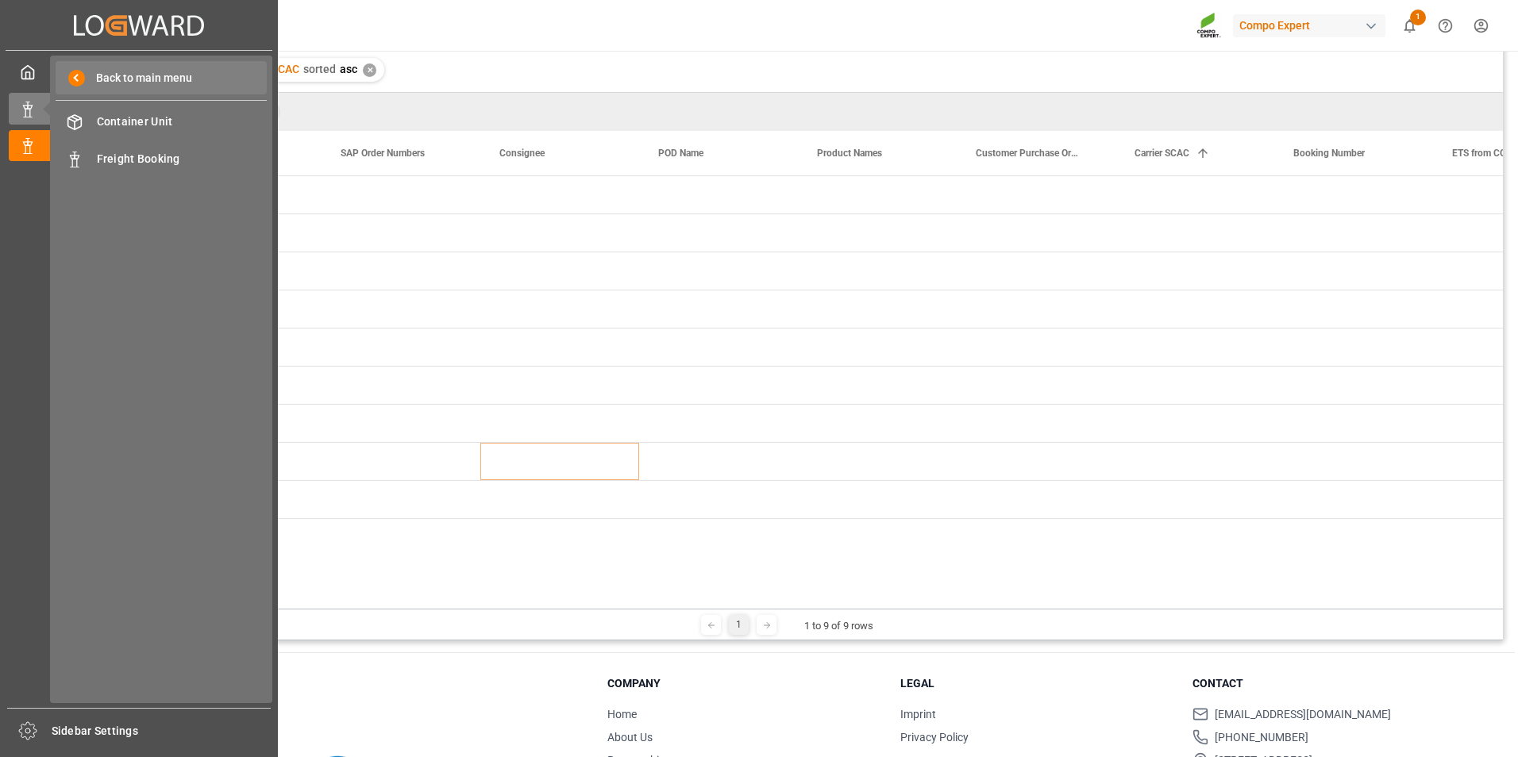
click at [190, 79] on span "Back to main menu" at bounding box center [138, 78] width 107 height 17
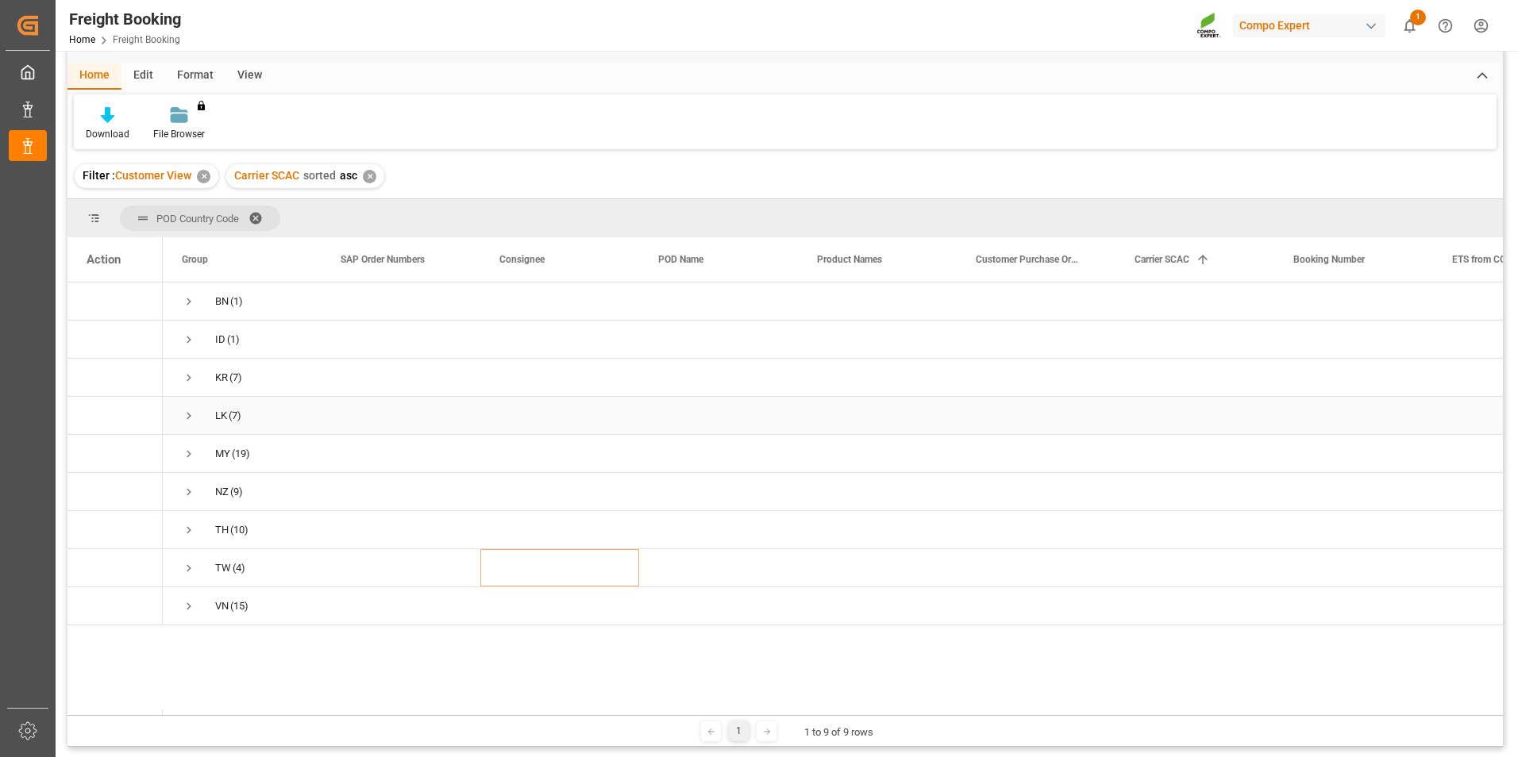
scroll to position [79, 0]
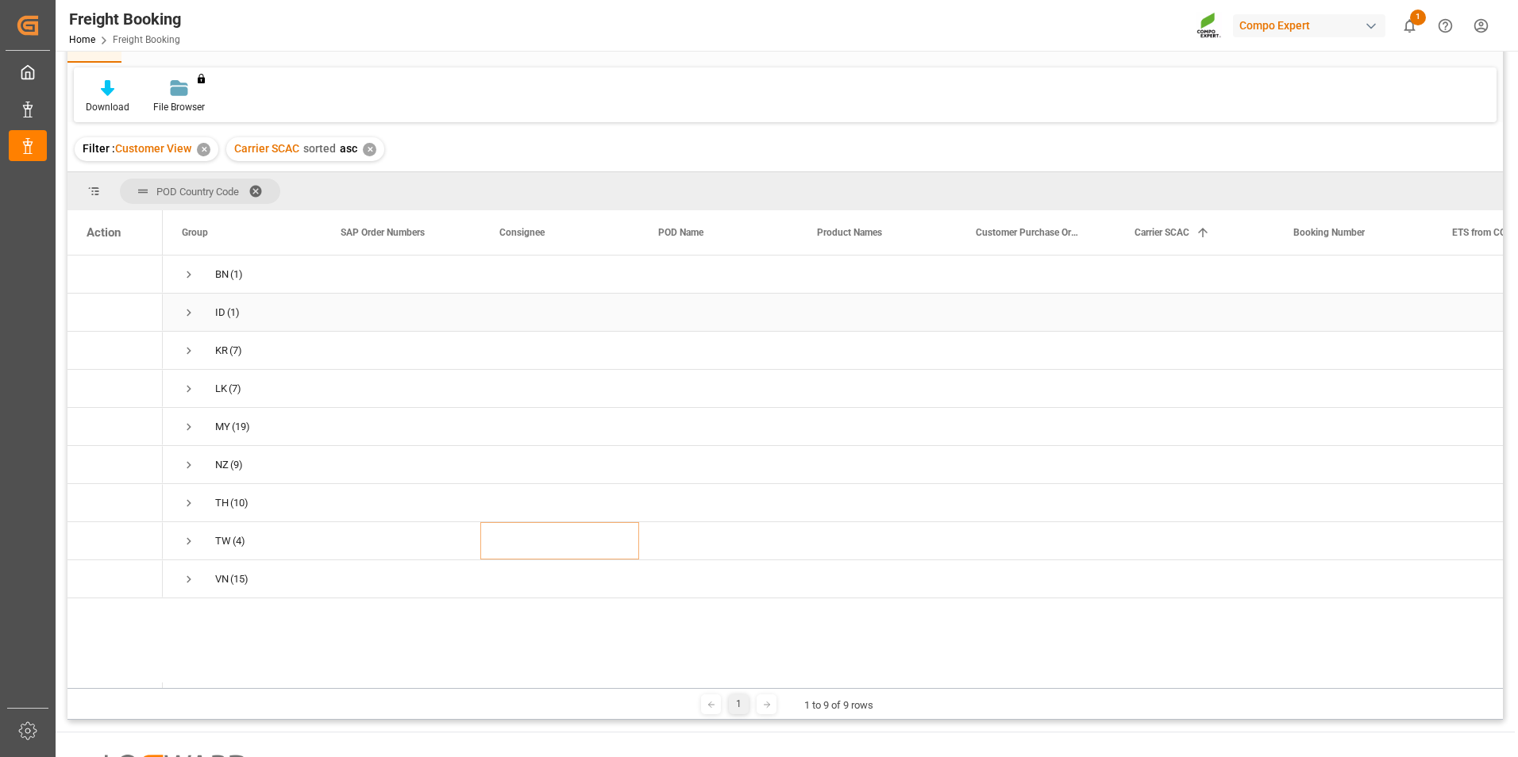
click at [188, 302] on span "Press SPACE to select this row." at bounding box center [189, 313] width 14 height 37
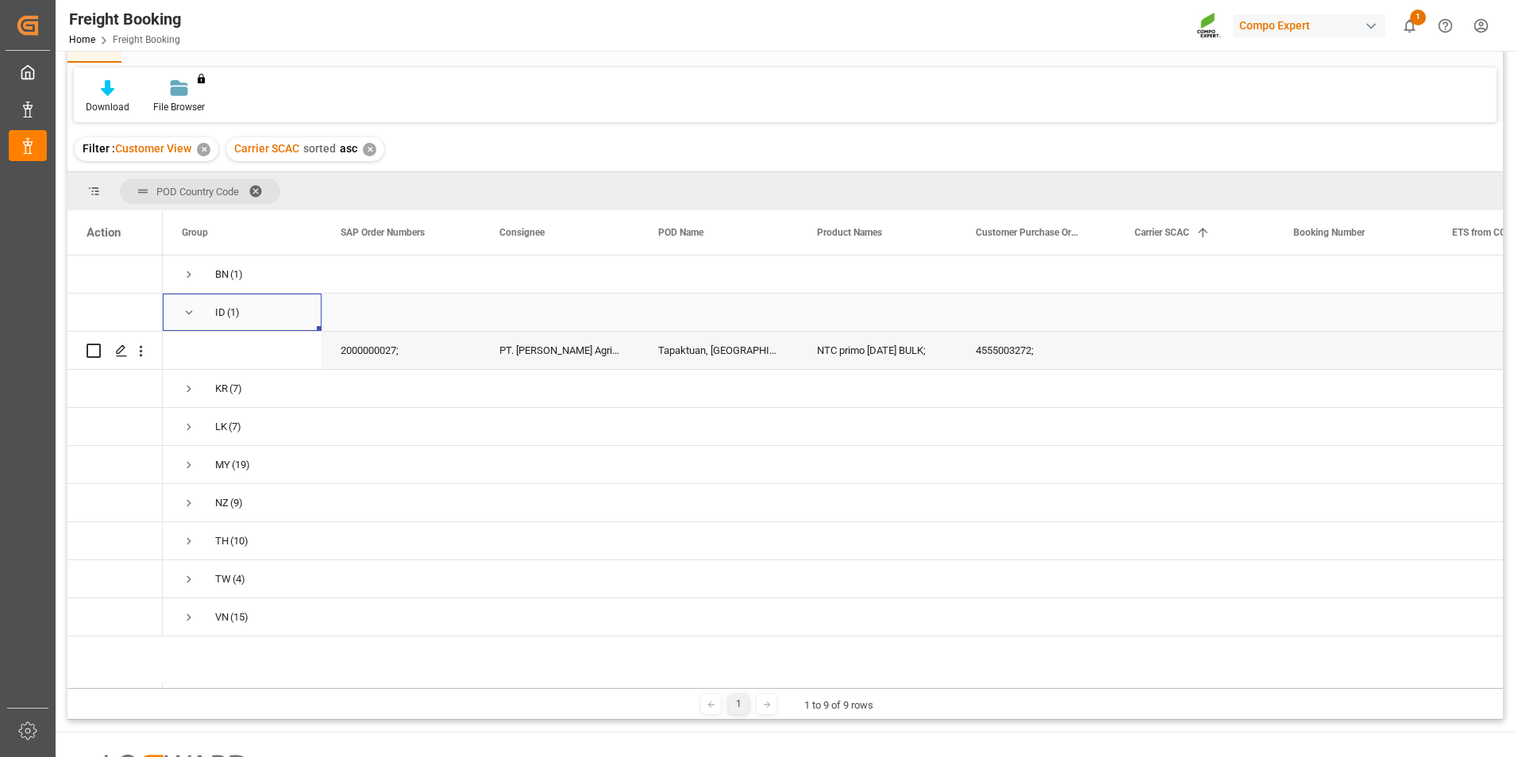
click at [198, 311] on span "ID (1)" at bounding box center [242, 313] width 121 height 36
click at [191, 307] on span "Press SPACE to select this row." at bounding box center [189, 313] width 14 height 14
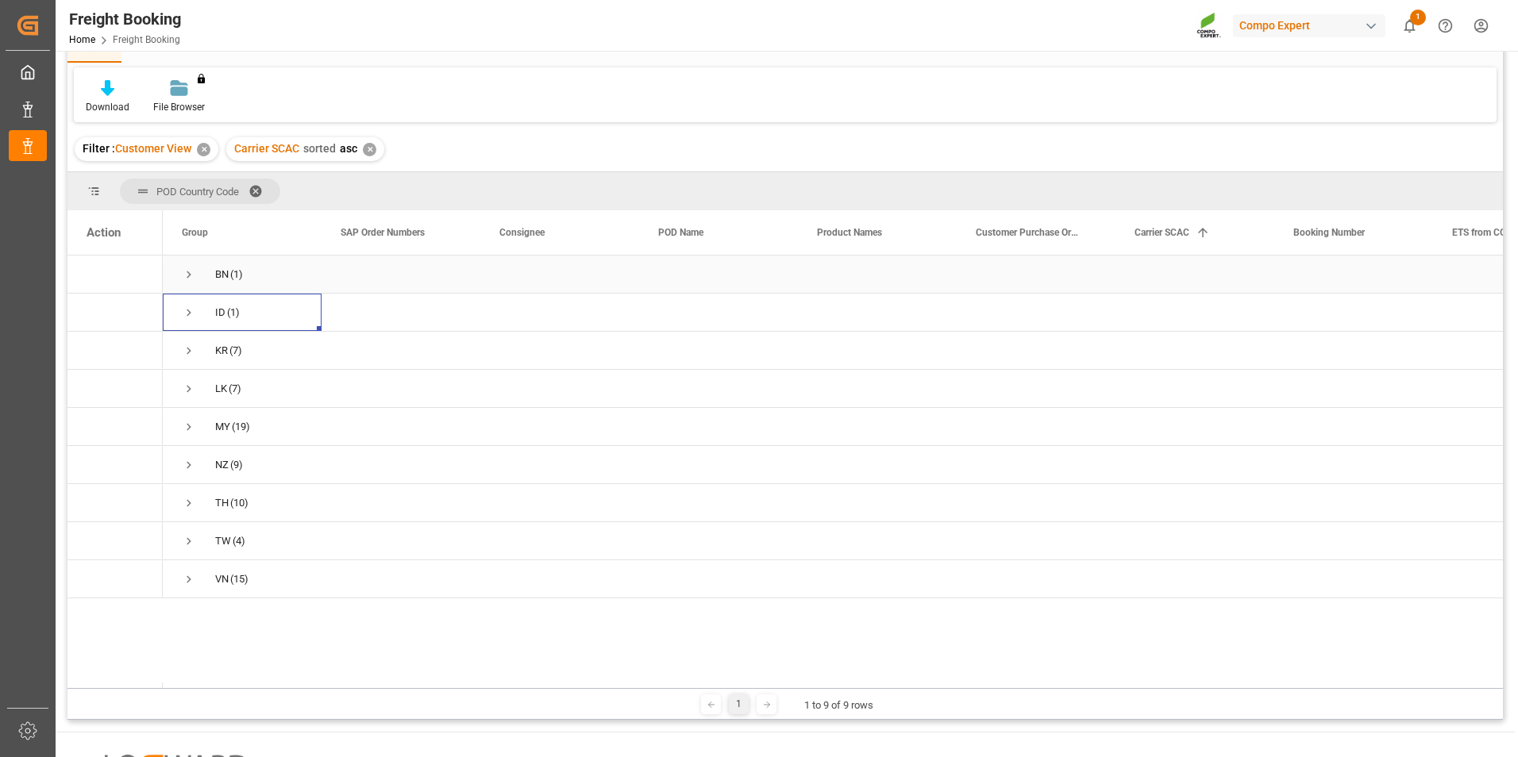
click at [194, 274] on span "Press SPACE to select this row." at bounding box center [189, 275] width 14 height 14
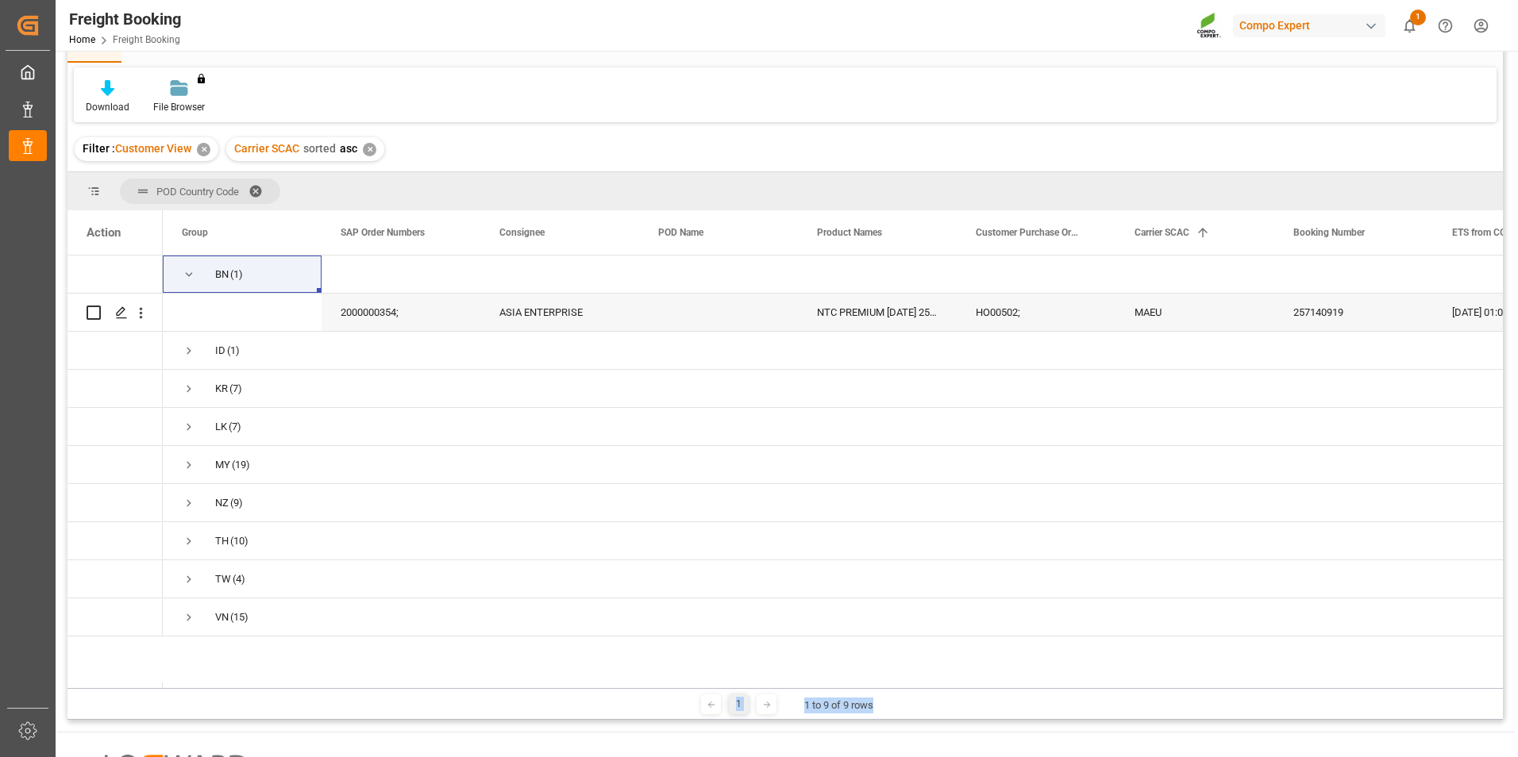
drag, startPoint x: 943, startPoint y: 688, endPoint x: 1056, endPoint y: 686, distance: 112.8
click at [998, 523] on div "POD Country Code Drag here to set column labels Action Group SAP Order Numbers" at bounding box center [784, 446] width 1435 height 548
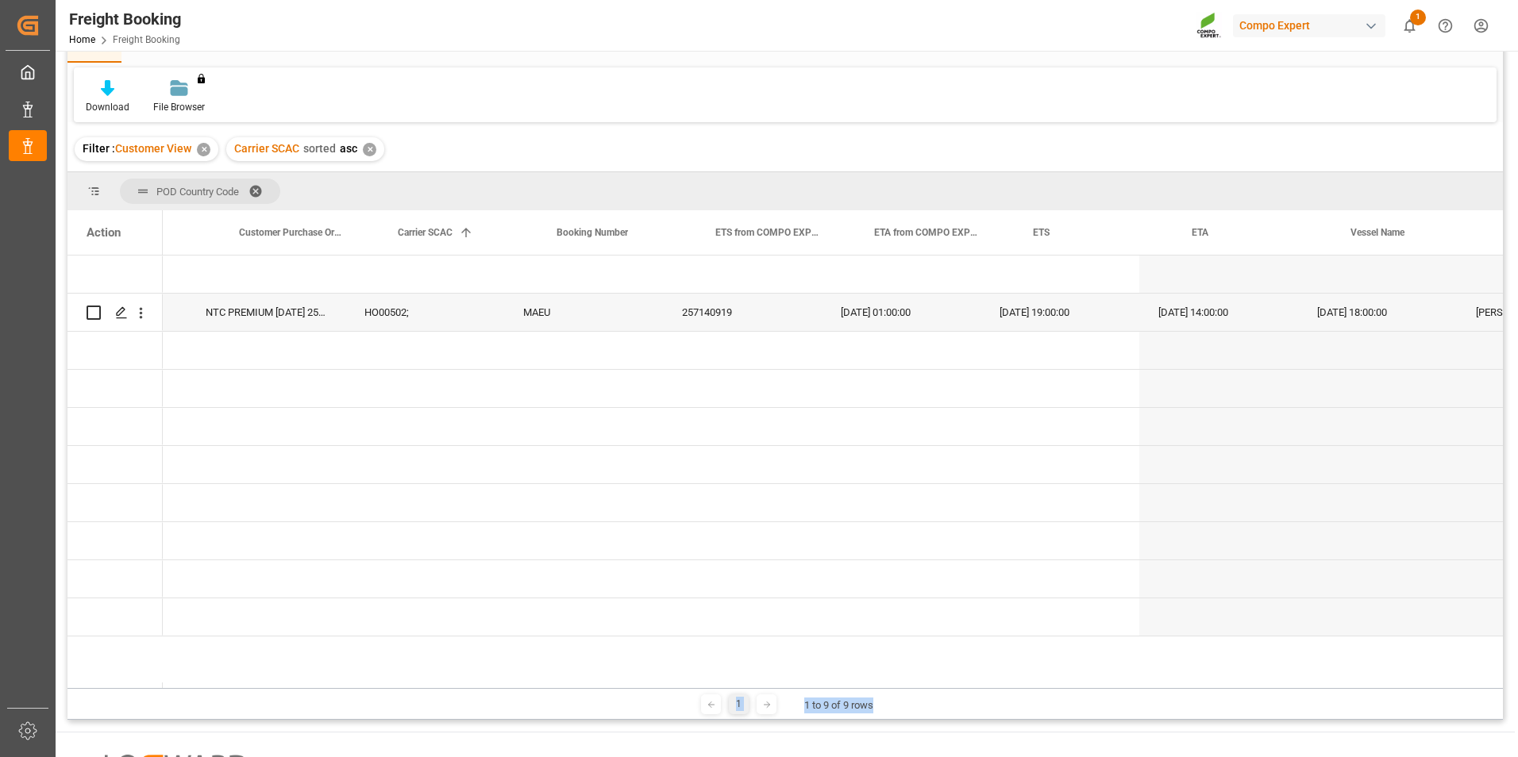
scroll to position [0, 779]
